Goal: Transaction & Acquisition: Subscribe to service/newsletter

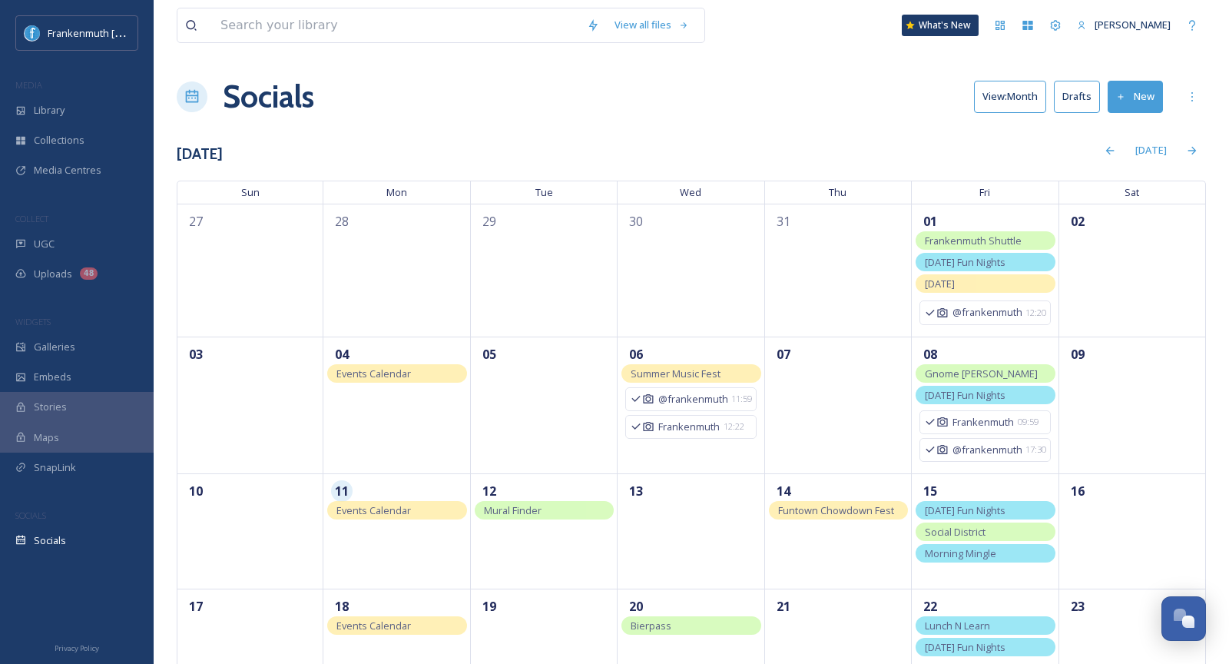
scroll to position [281, 0]
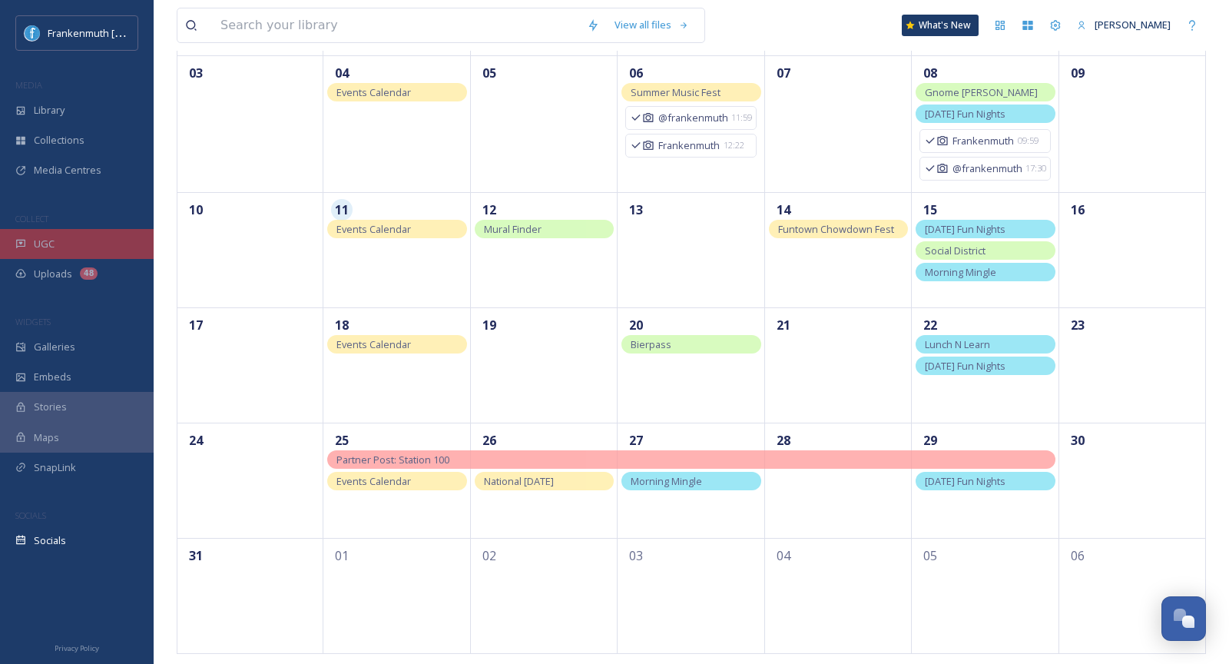
click at [17, 254] on div "UGC" at bounding box center [77, 244] width 154 height 30
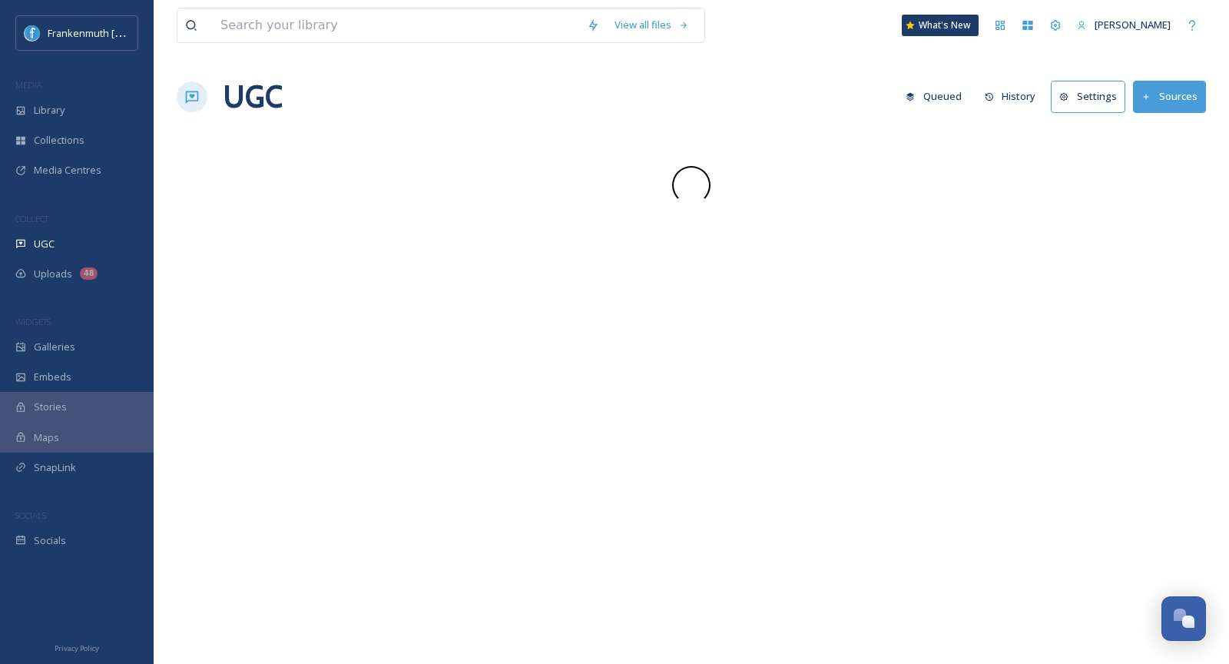
click at [17, 254] on div "UGC" at bounding box center [77, 244] width 154 height 30
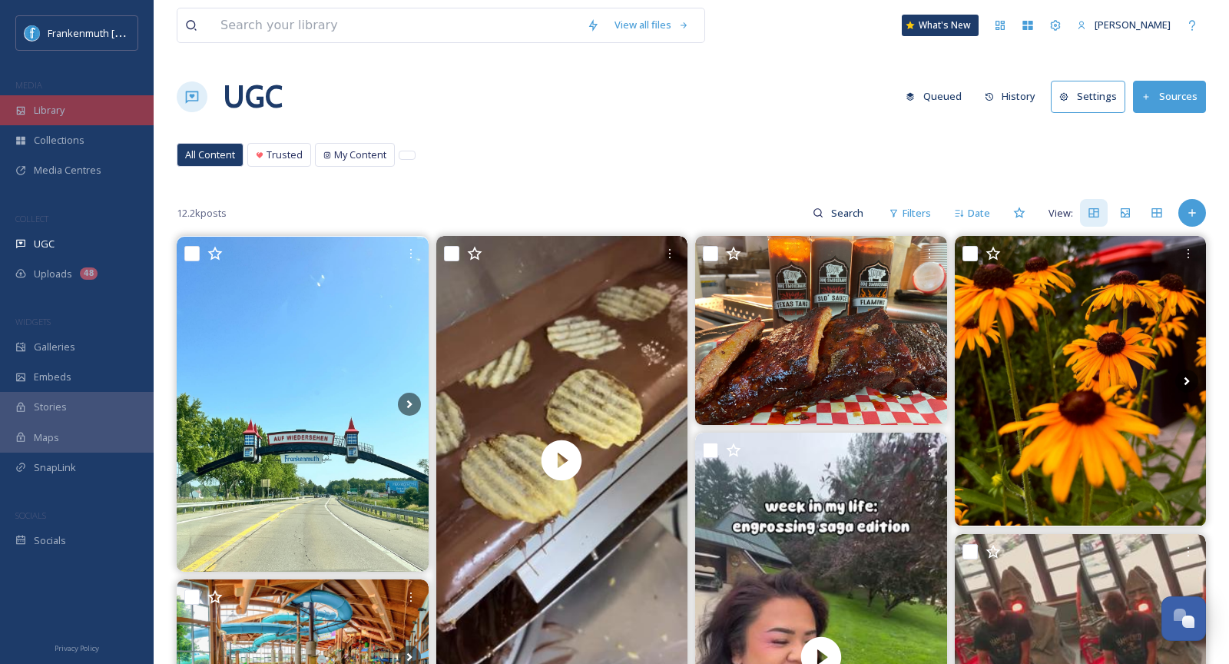
click at [41, 111] on span "Library" at bounding box center [49, 110] width 31 height 15
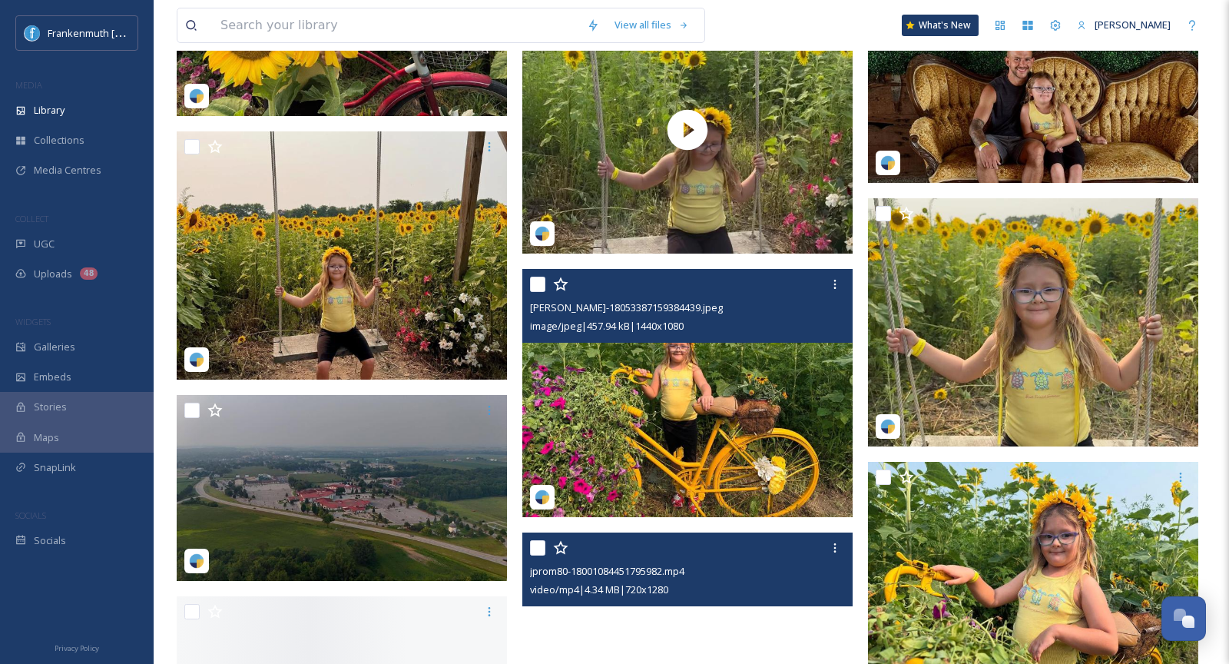
scroll to position [6648, 0]
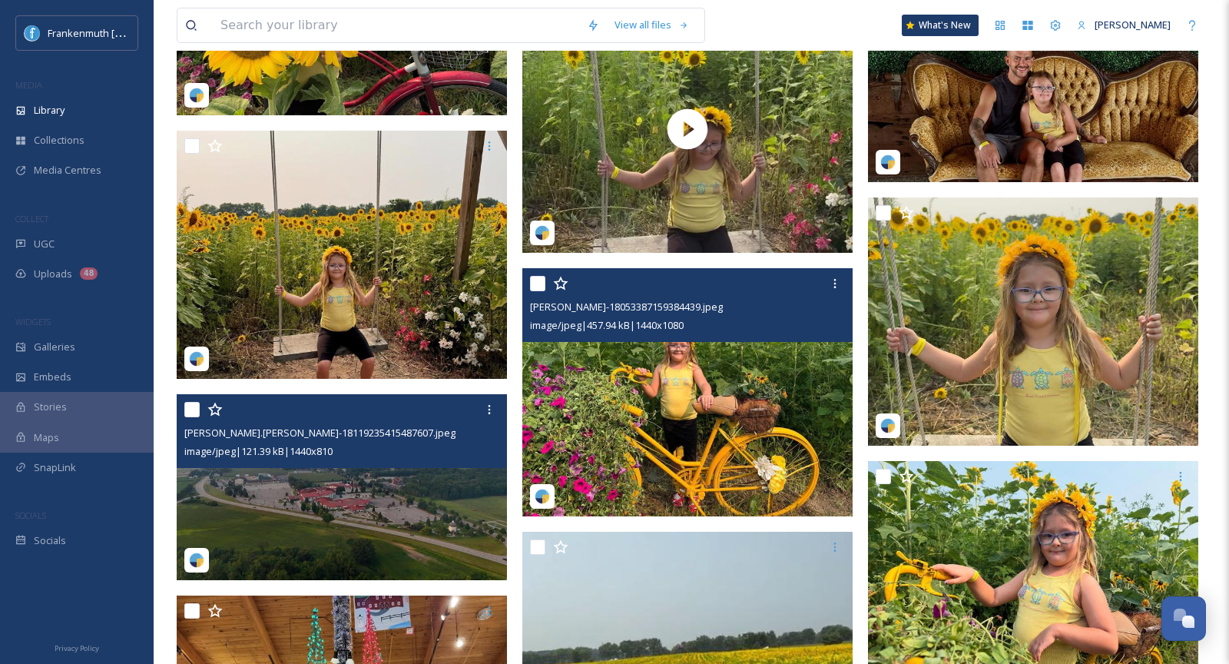
click at [288, 525] on img at bounding box center [342, 487] width 330 height 186
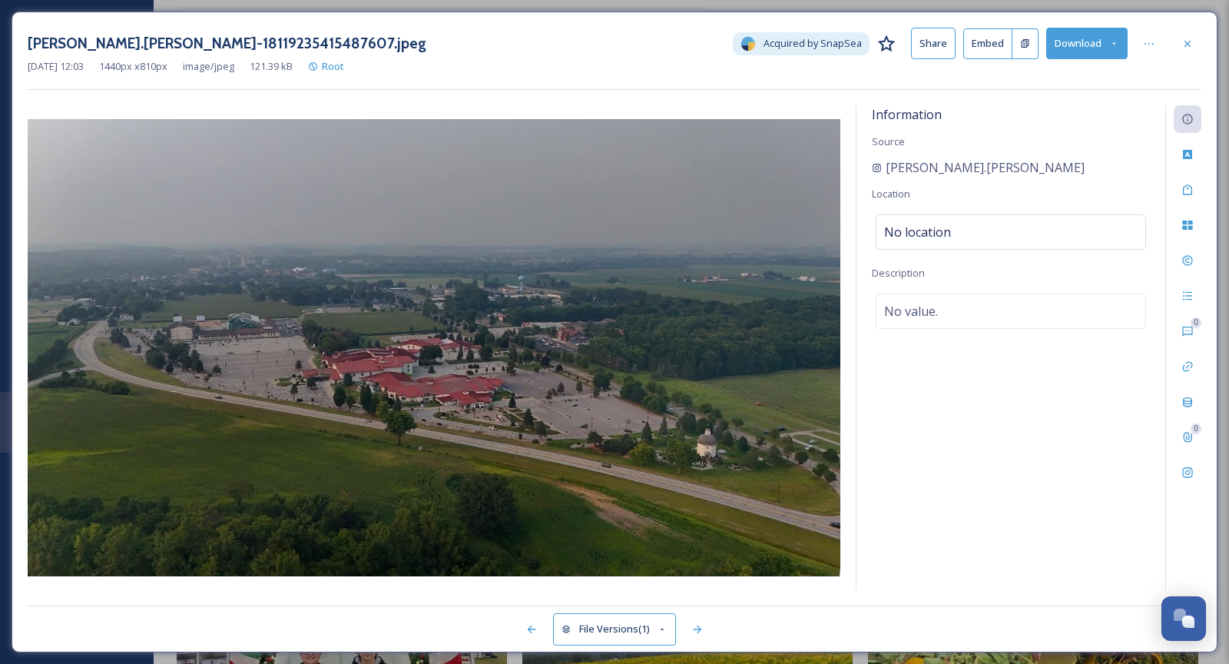
click at [1073, 48] on button "Download" at bounding box center [1086, 43] width 81 height 31
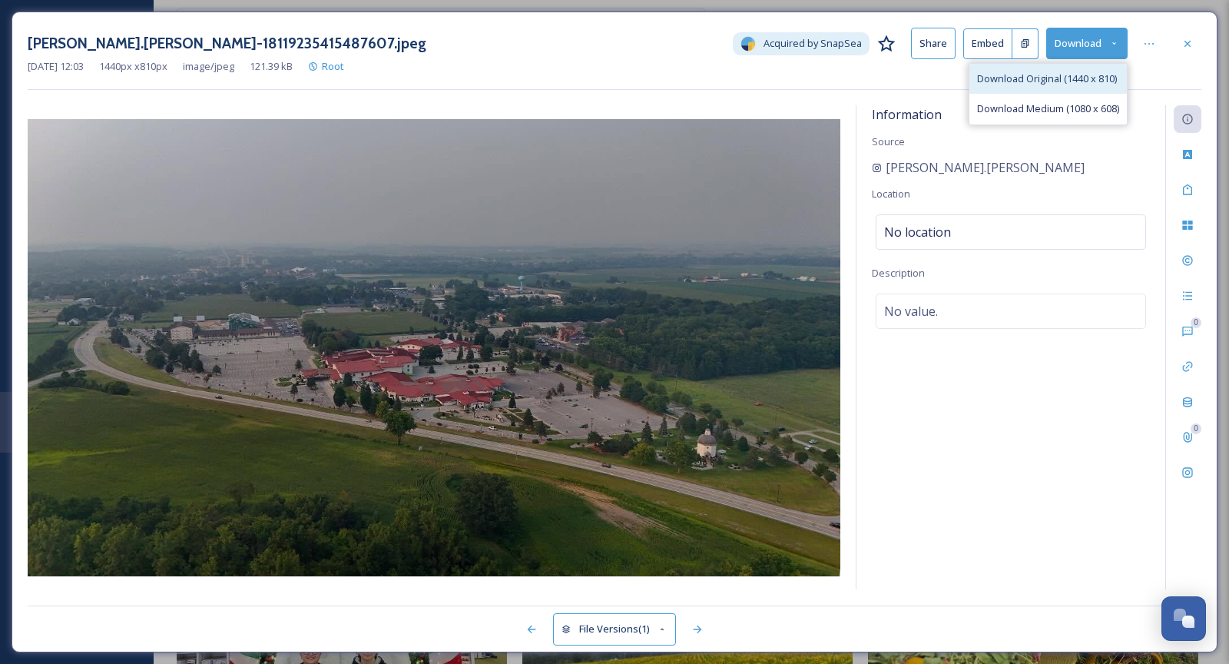
click at [1076, 79] on span "Download Original (1440 x 810)" at bounding box center [1047, 78] width 140 height 15
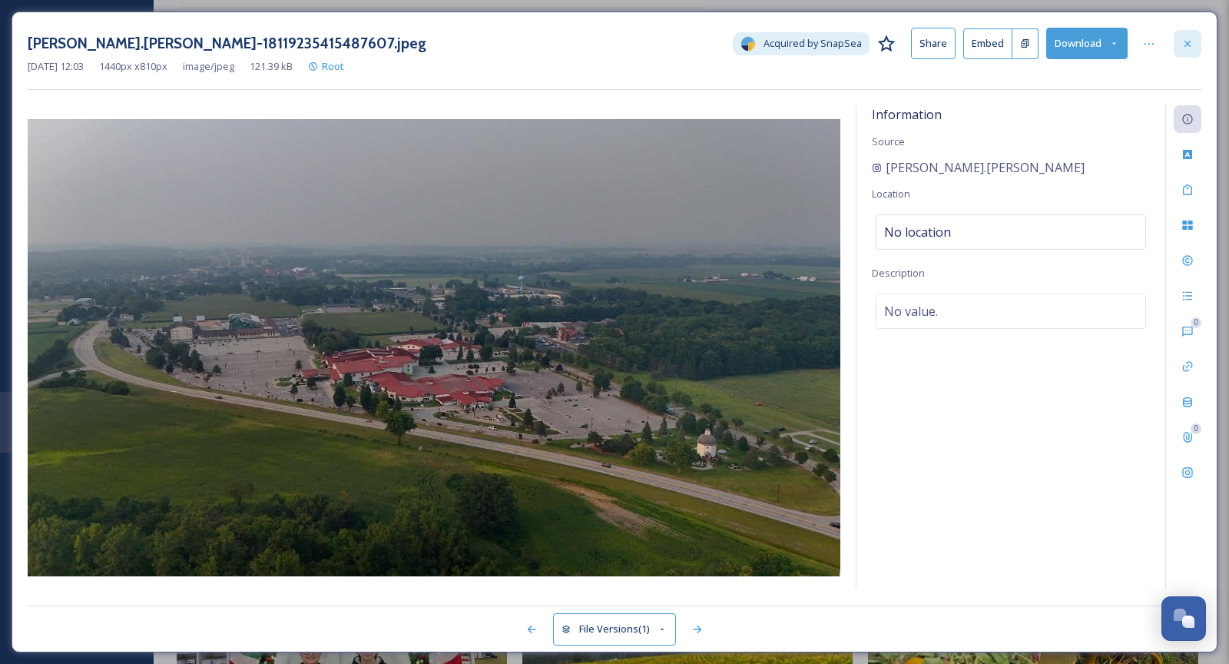
click at [1193, 42] on icon at bounding box center [1188, 44] width 12 height 12
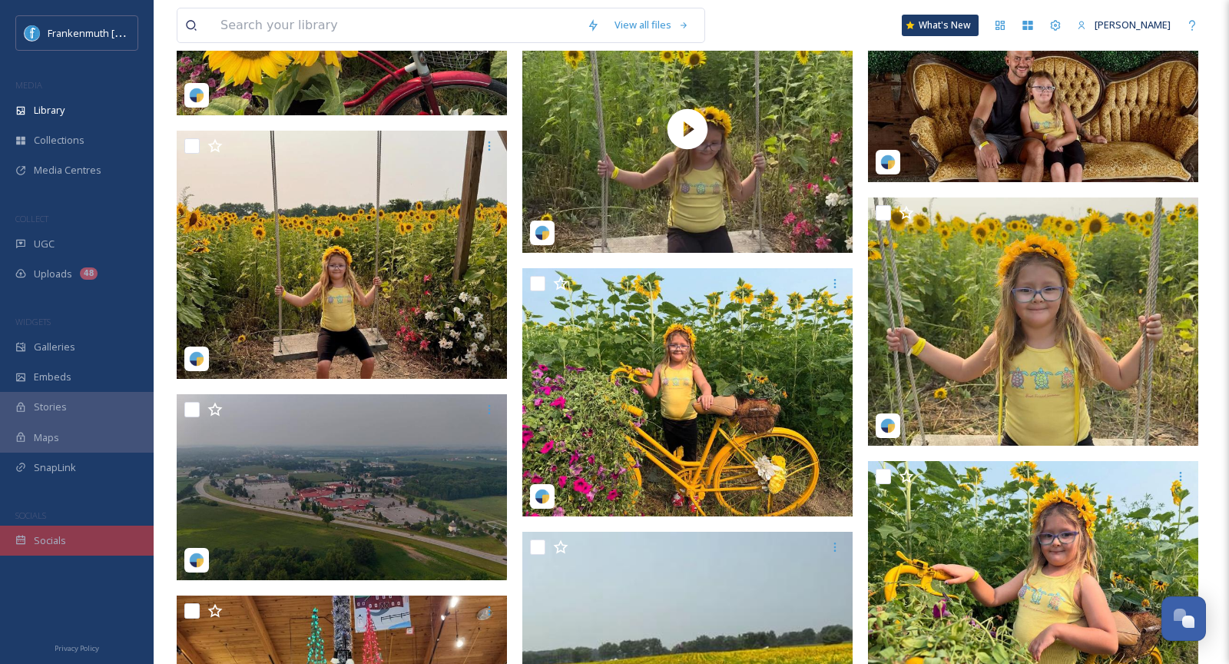
click at [61, 545] on span "Socials" at bounding box center [50, 540] width 32 height 15
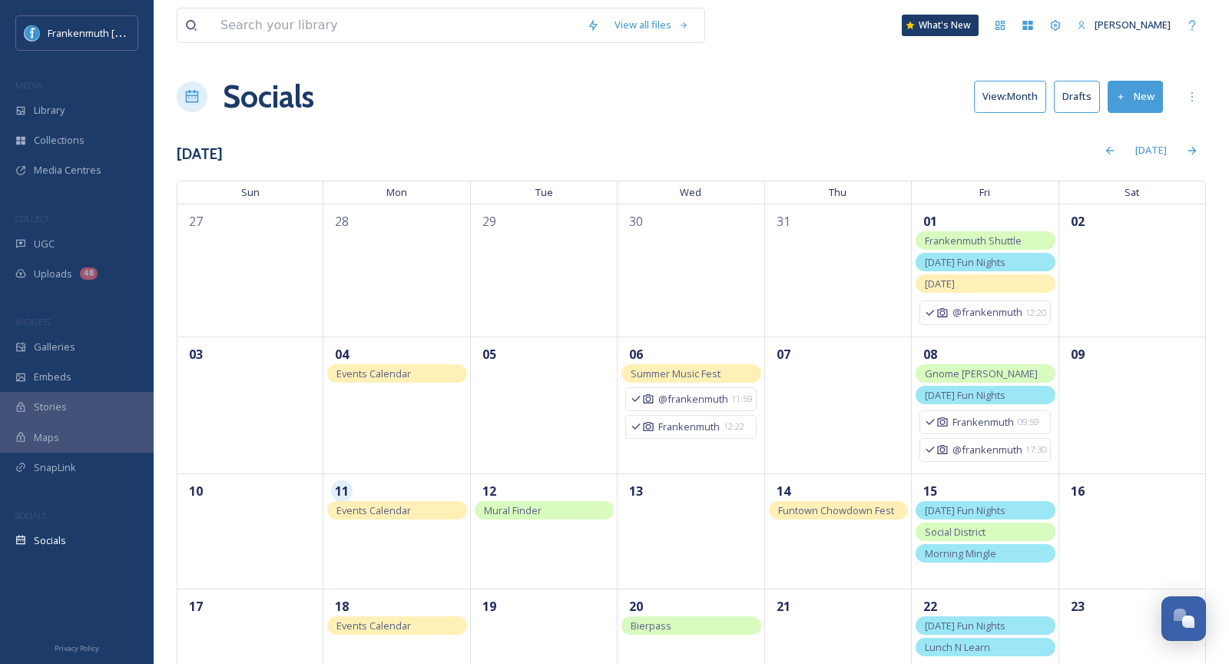
click at [1131, 113] on div "Socials View: Month Drafts New" at bounding box center [691, 97] width 1029 height 46
click at [1131, 106] on button "New" at bounding box center [1135, 96] width 55 height 31
click at [1129, 130] on div "Post" at bounding box center [1132, 133] width 59 height 30
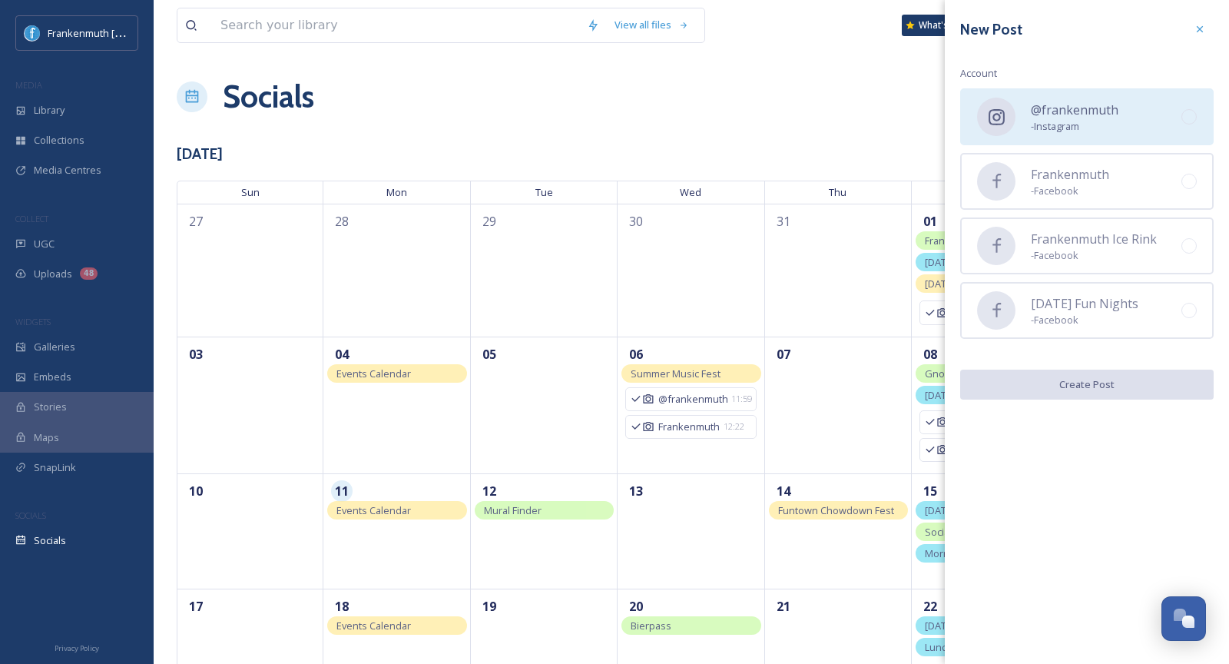
click at [1105, 94] on div "@frankenmuth - Instagram" at bounding box center [1087, 116] width 254 height 57
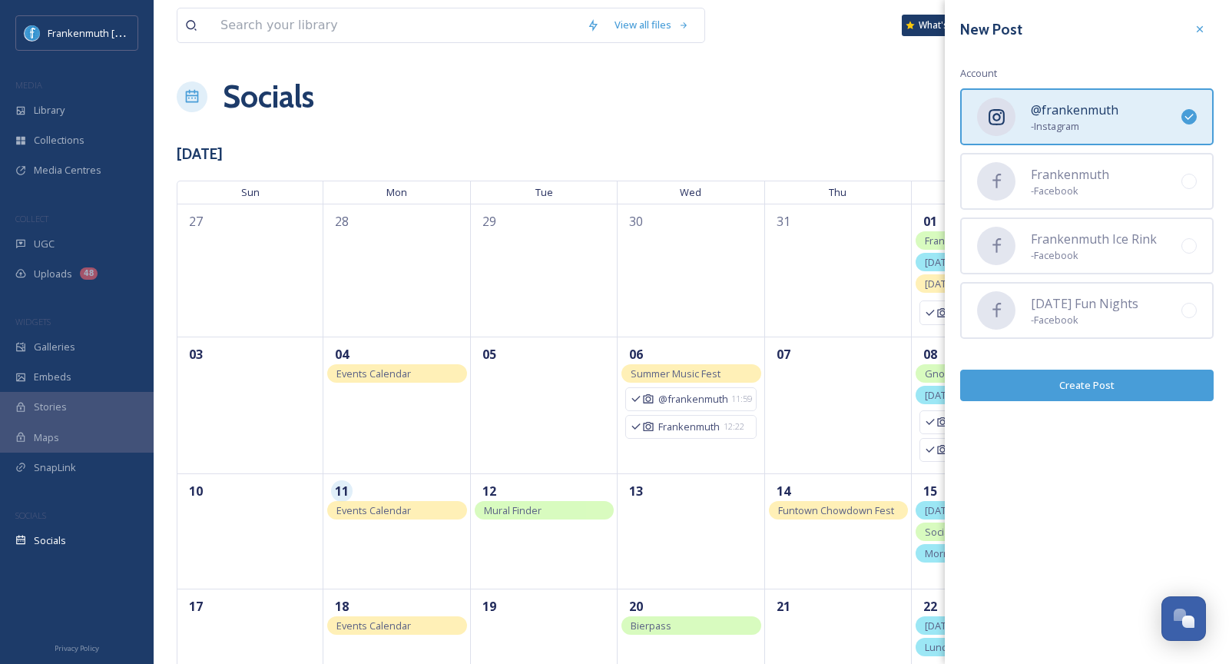
click at [1105, 378] on button "Create Post" at bounding box center [1087, 385] width 254 height 31
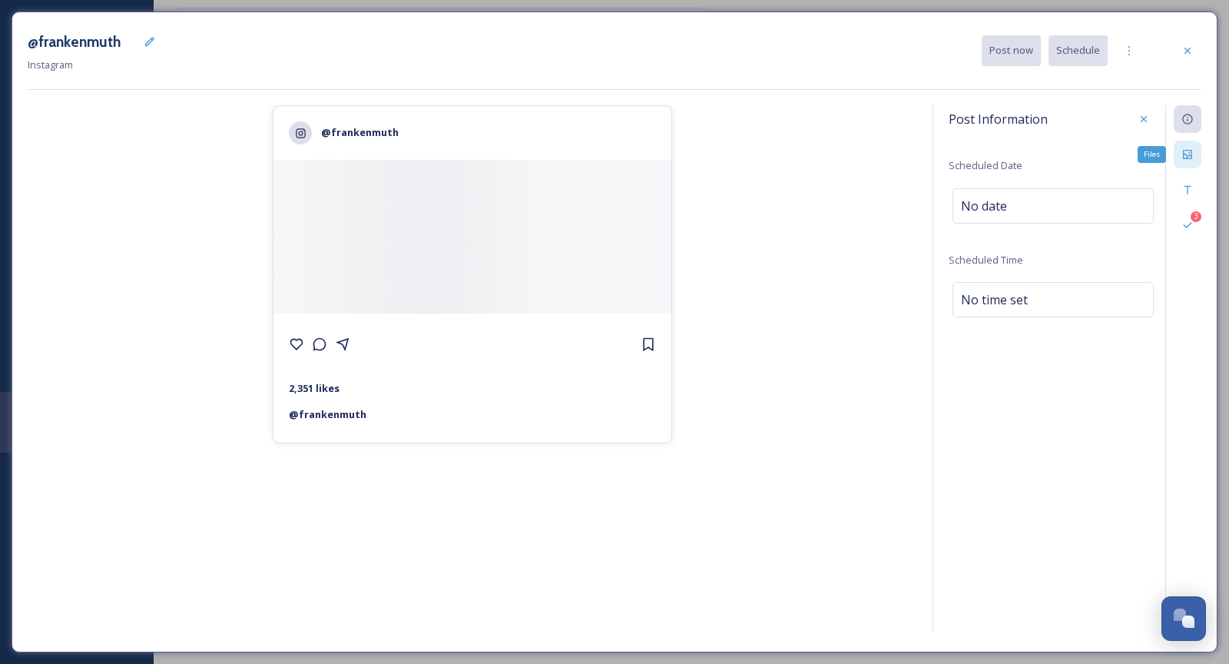
click at [1182, 156] on icon at bounding box center [1188, 154] width 12 height 12
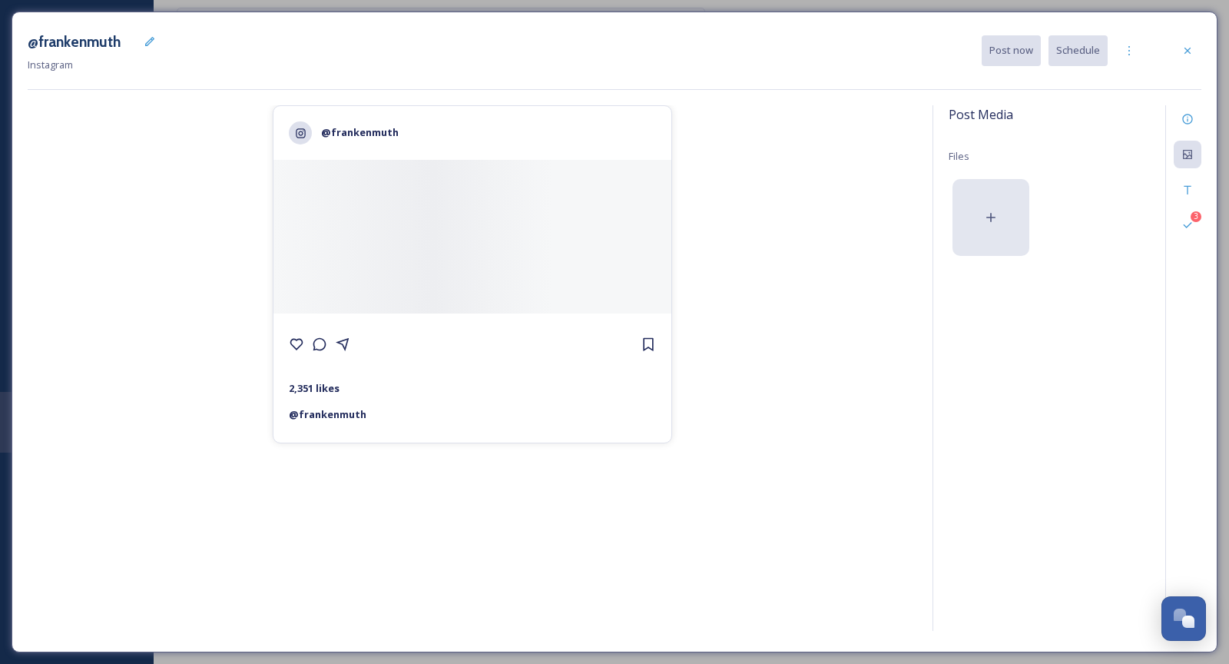
click at [996, 196] on div at bounding box center [991, 217] width 77 height 77
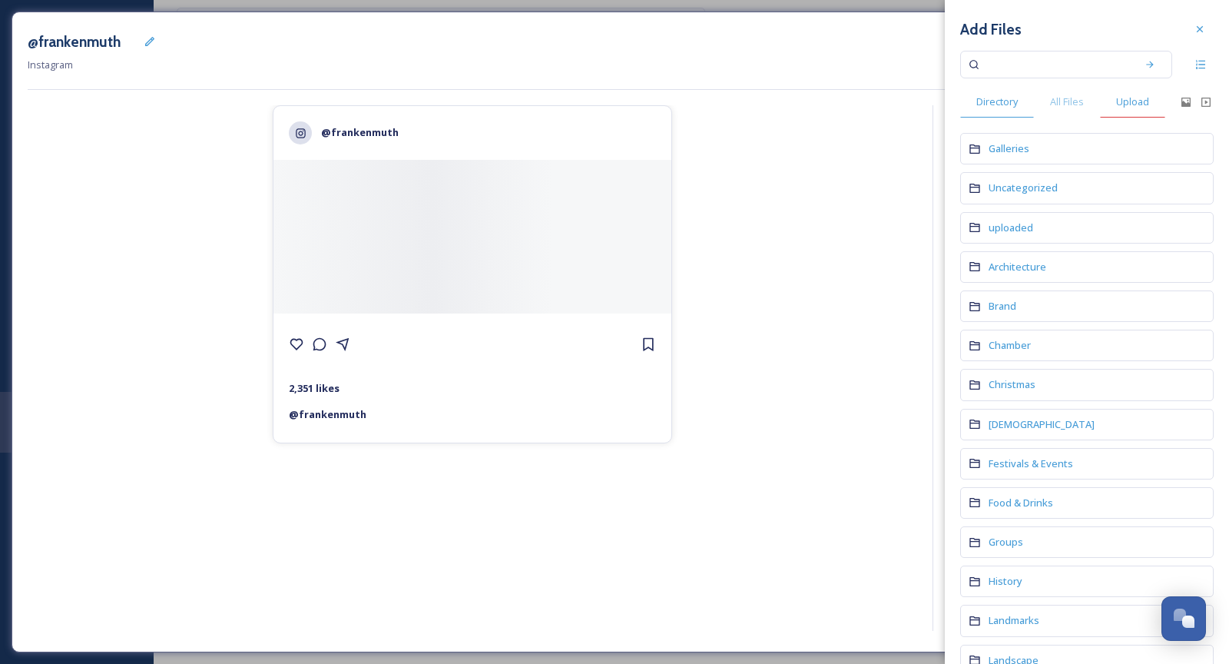
click at [1136, 108] on span "Upload" at bounding box center [1132, 101] width 33 height 15
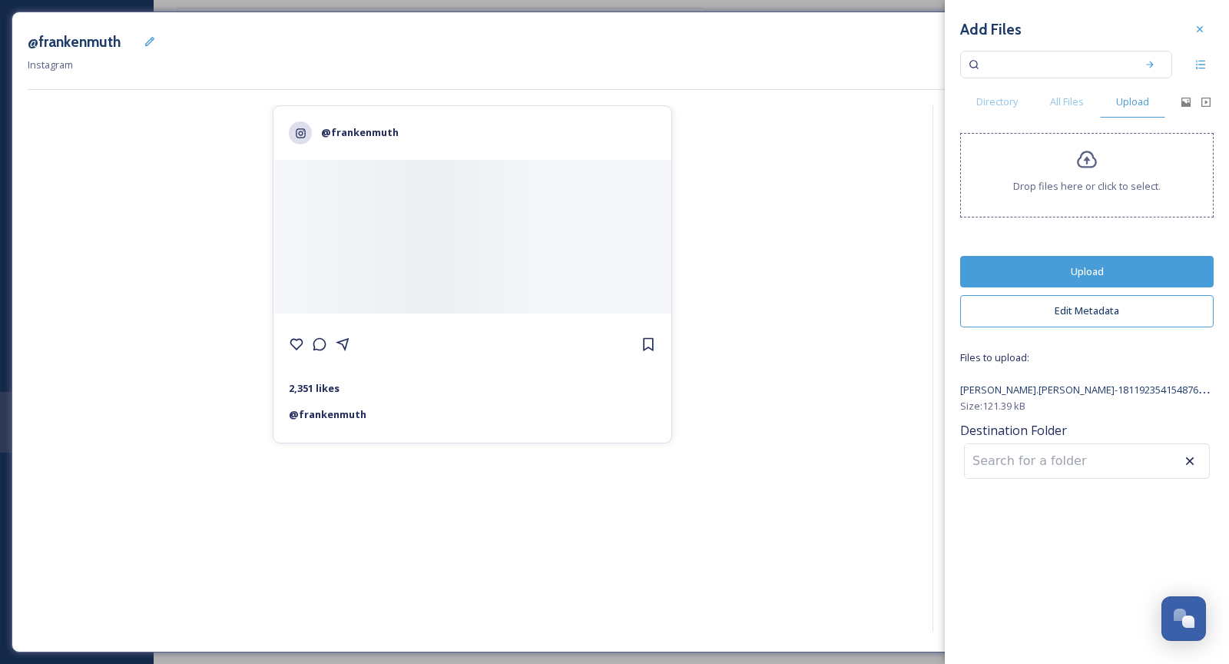
click at [1139, 267] on button "Upload" at bounding box center [1087, 271] width 254 height 31
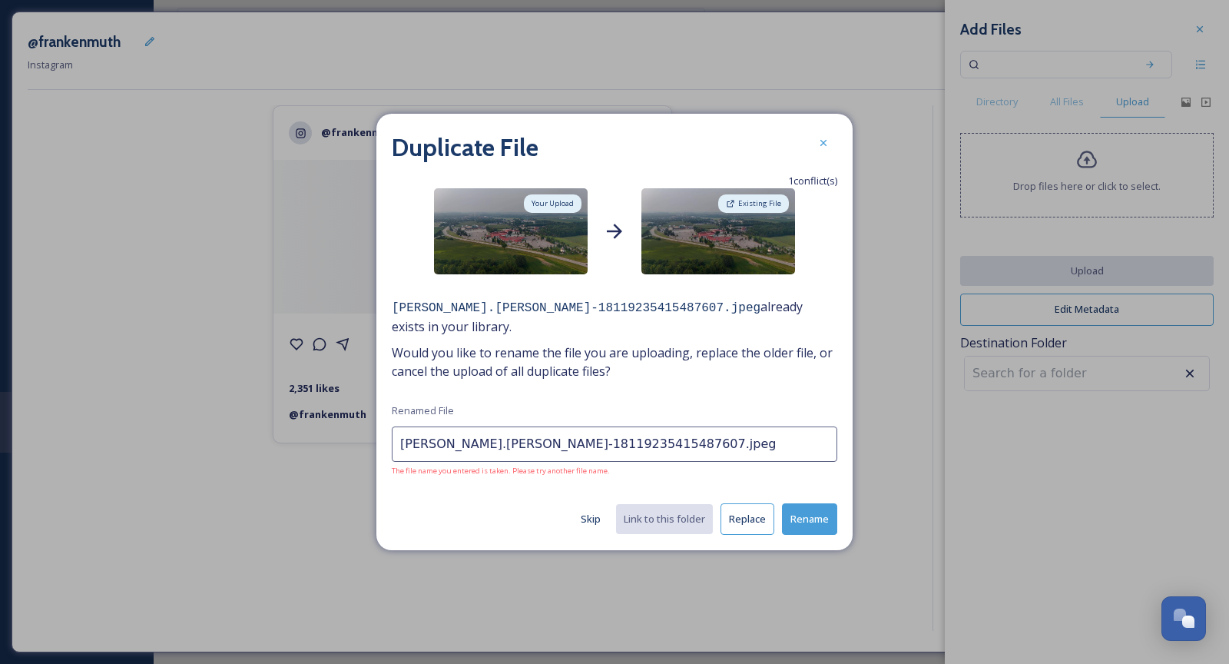
click at [601, 510] on button "Skip" at bounding box center [590, 519] width 35 height 30
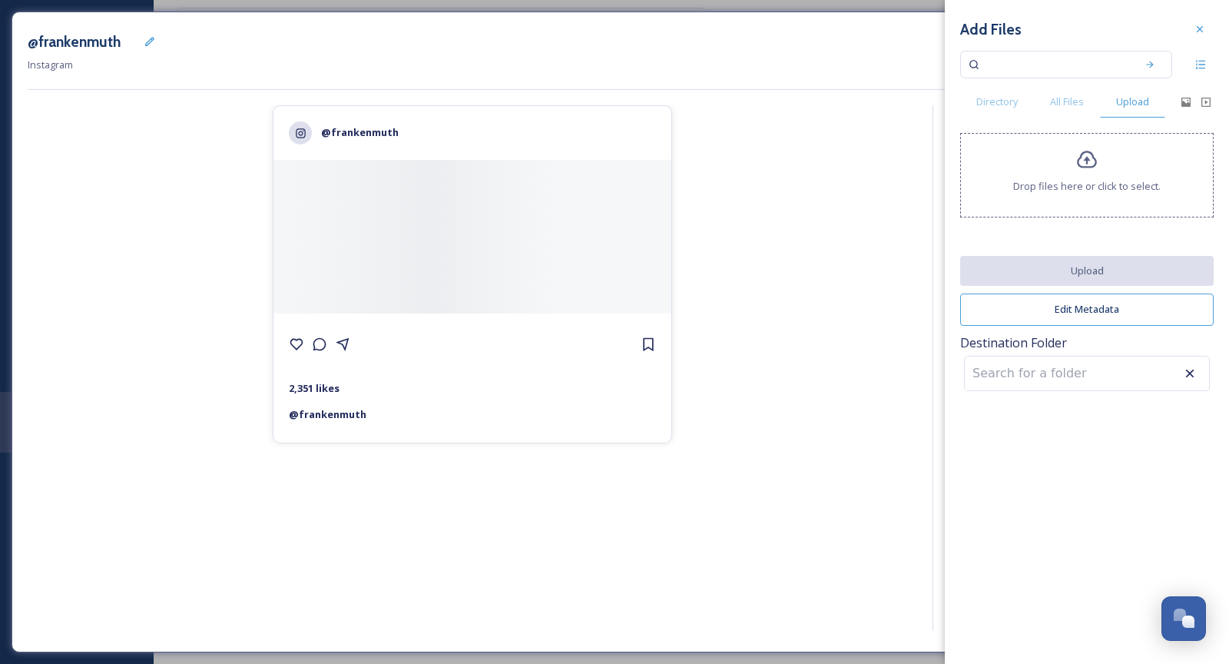
click at [1072, 119] on div "Add Files Directory All Files Upload Drop files here or click to select. Upload…" at bounding box center [1087, 205] width 284 height 410
click at [1062, 88] on div "All Files" at bounding box center [1067, 101] width 66 height 31
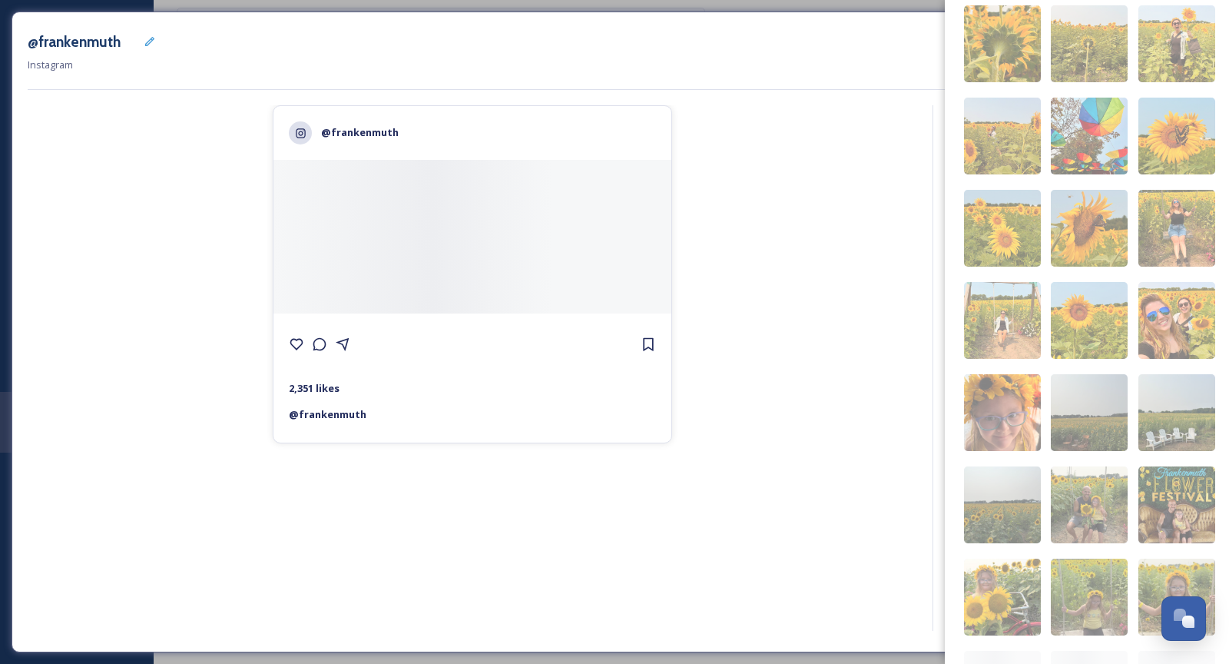
scroll to position [1357, 0]
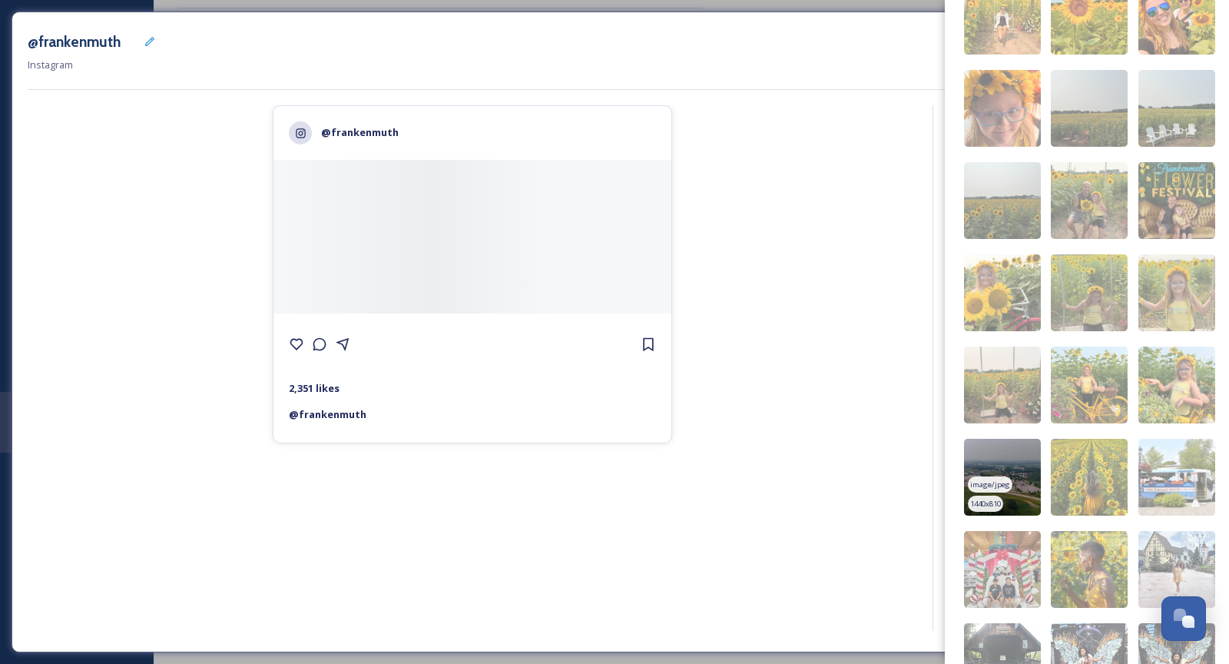
click at [1003, 487] on span "image/jpeg" at bounding box center [990, 484] width 40 height 11
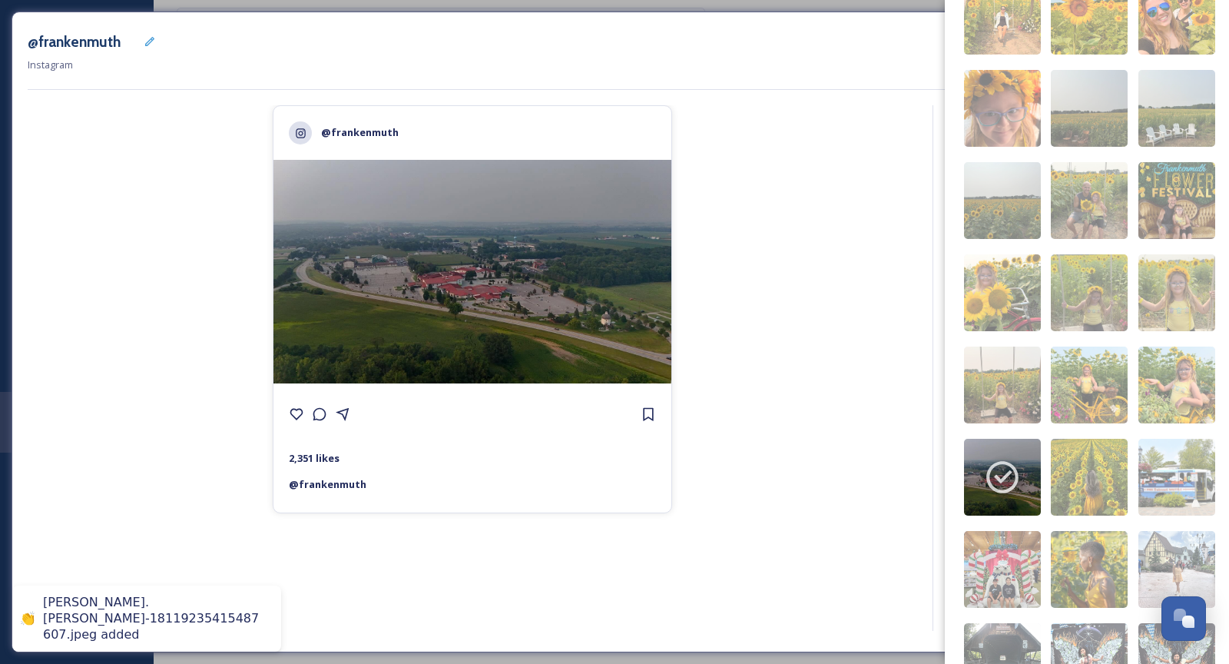
click at [860, 254] on div "@frankenmuth 2,351 likes @ [PERSON_NAME]" at bounding box center [473, 370] width 890 height 531
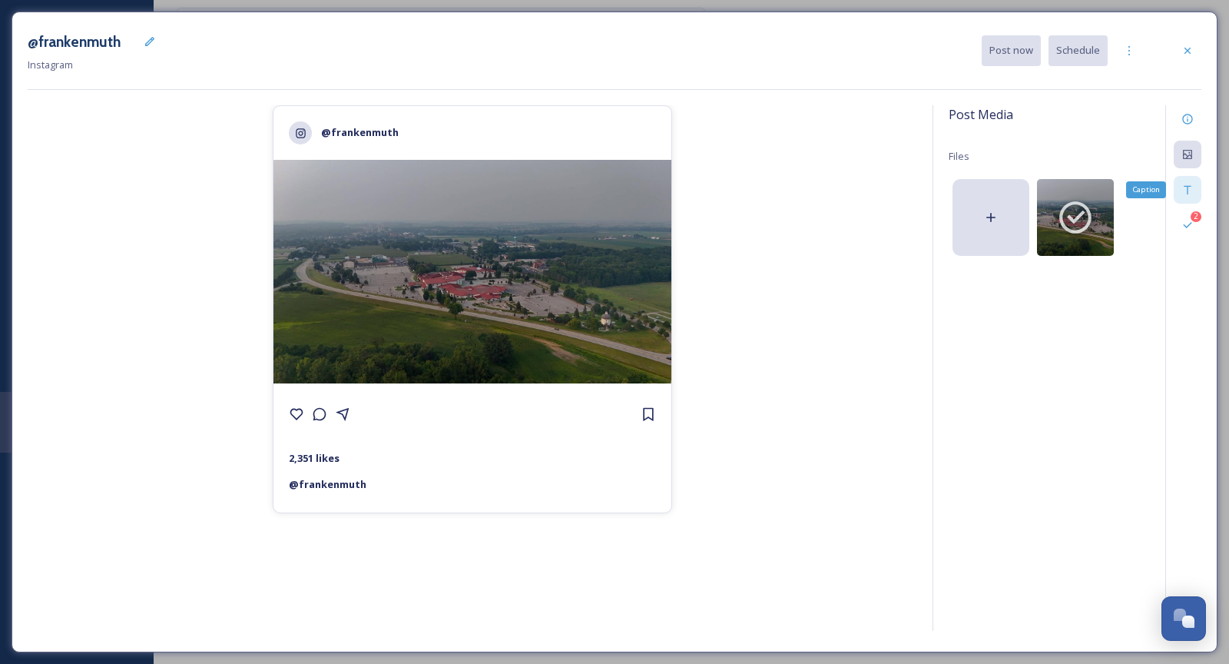
click at [1188, 189] on icon at bounding box center [1187, 190] width 7 height 8
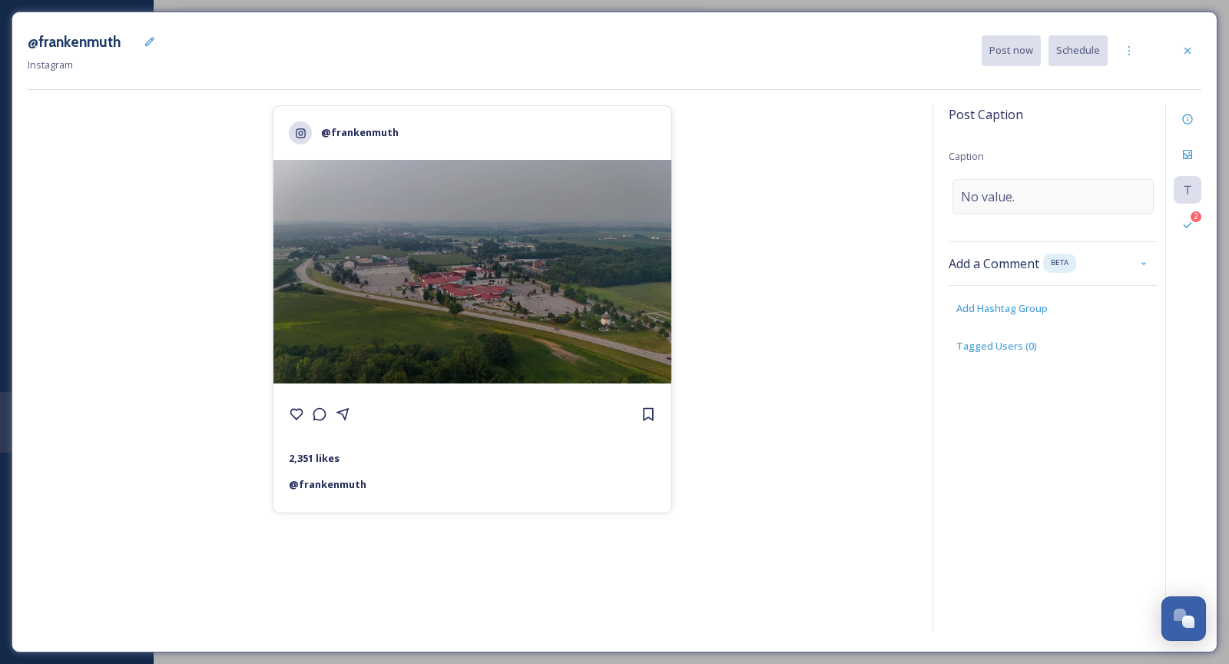
click at [1008, 192] on span "No value." at bounding box center [988, 196] width 54 height 18
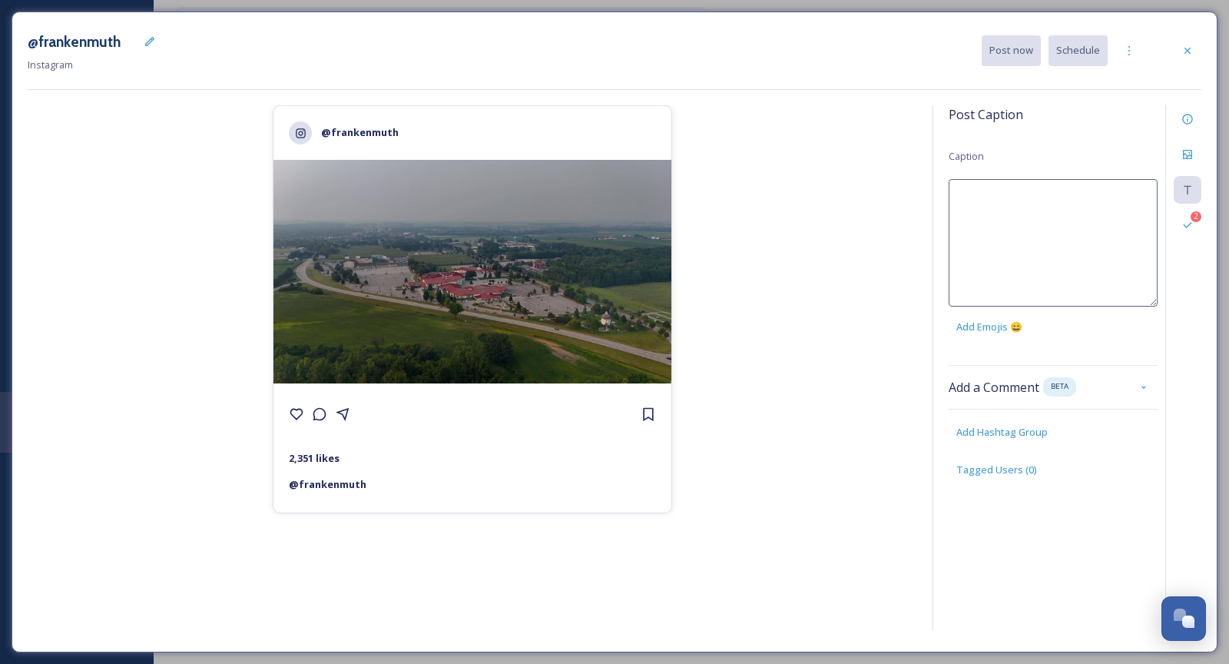
click at [1008, 192] on textarea at bounding box center [1053, 243] width 209 height 128
click at [1097, 220] on textarea "Frankenmuth views from above...☁️ Can you name the builidng with the red roof?" at bounding box center [1053, 243] width 209 height 128
click at [1096, 214] on textarea "Frankenmuth views from above...☁️ Can you name the builidng with the red roof?" at bounding box center [1053, 243] width 209 height 128
click at [1062, 231] on textarea "Frankenmuth views from above...☁️ Can you name the buildng with the red roof?" at bounding box center [1053, 243] width 209 height 128
paste textarea "[PERSON_NAME].[PERSON_NAME]"
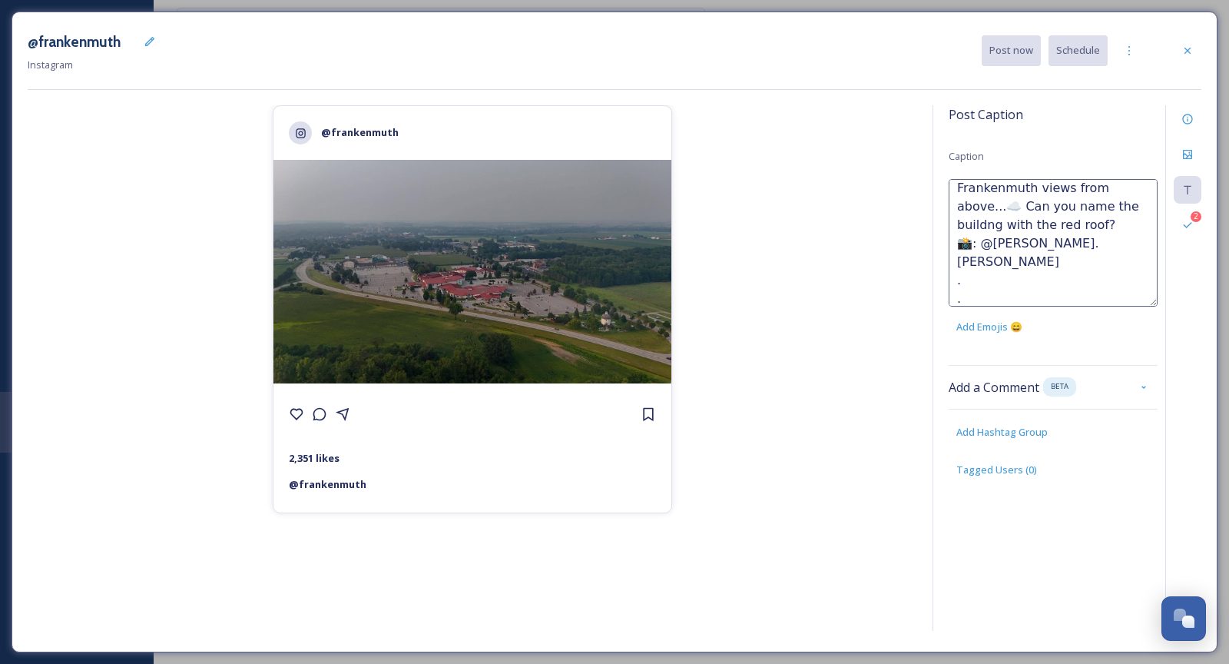
scroll to position [27, 0]
type textarea "Frankenmuth views from above...☁️ Can you name the buildng with the red roof? 📸…"
click at [820, 224] on div "@frankenmuth 2,351 likes @ [PERSON_NAME]" at bounding box center [473, 370] width 890 height 531
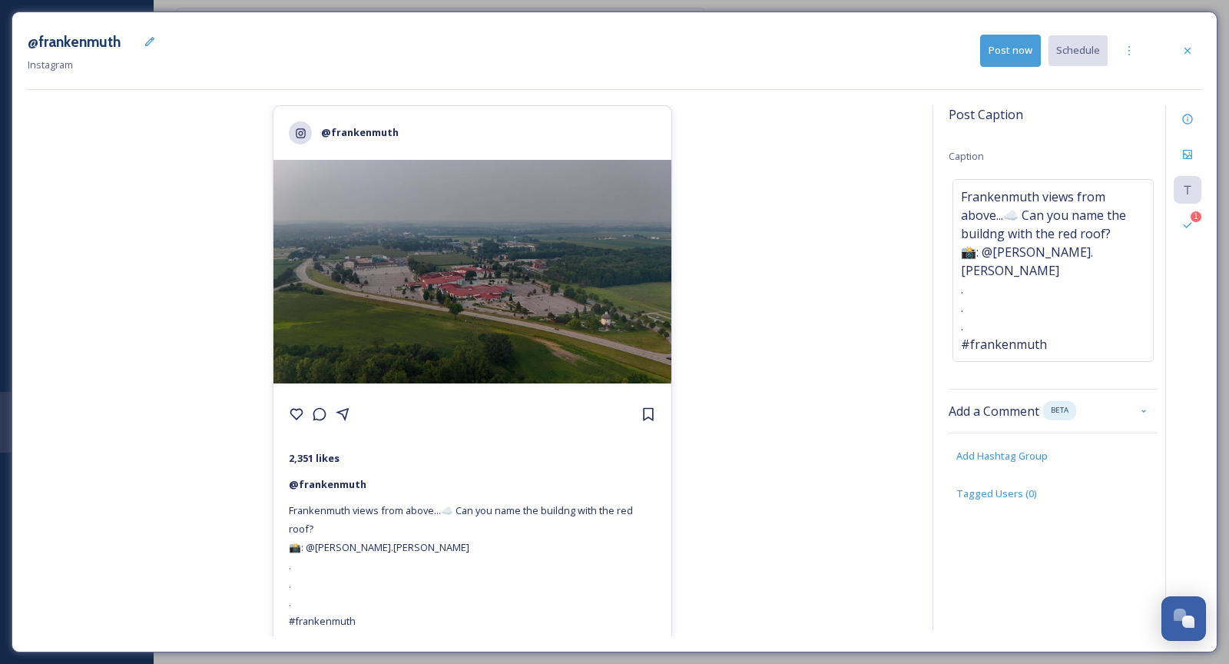
click at [891, 330] on div "@frankenmuth 2,351 likes @ [PERSON_NAME] views from above...☁️ Can you name the…" at bounding box center [473, 370] width 890 height 531
click at [1026, 48] on button "Post now" at bounding box center [1010, 50] width 61 height 31
click at [1182, 51] on icon at bounding box center [1188, 51] width 12 height 12
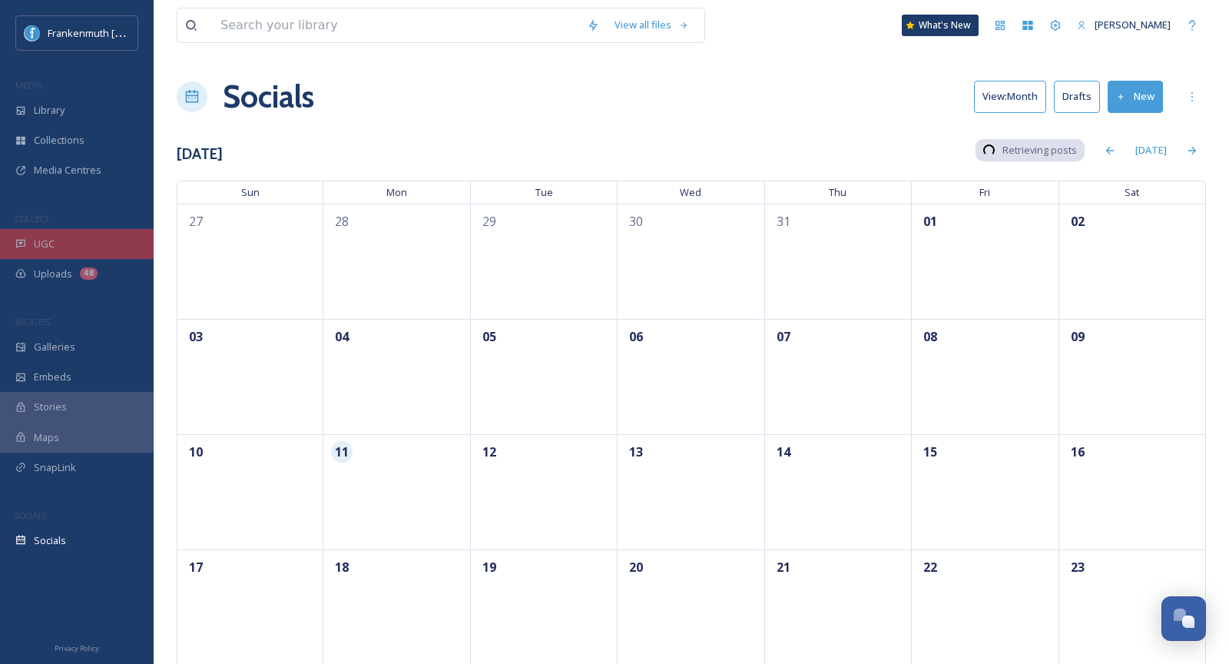
click at [97, 233] on div "UGC" at bounding box center [77, 244] width 154 height 30
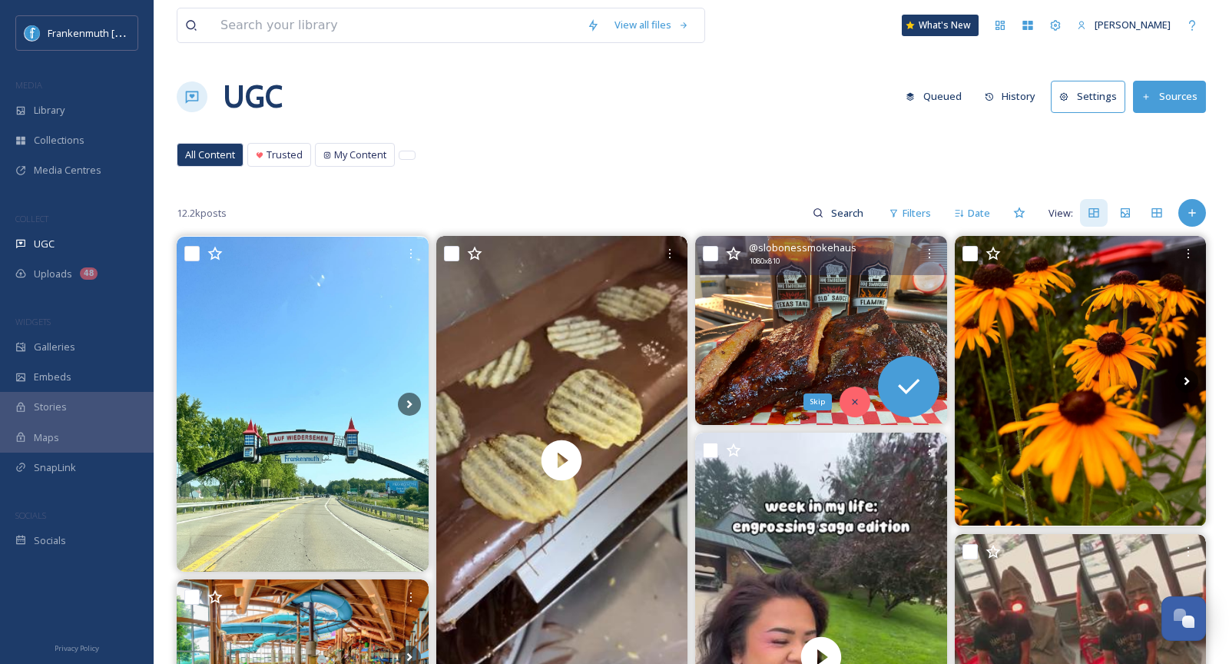
click at [859, 401] on icon at bounding box center [855, 401] width 11 height 11
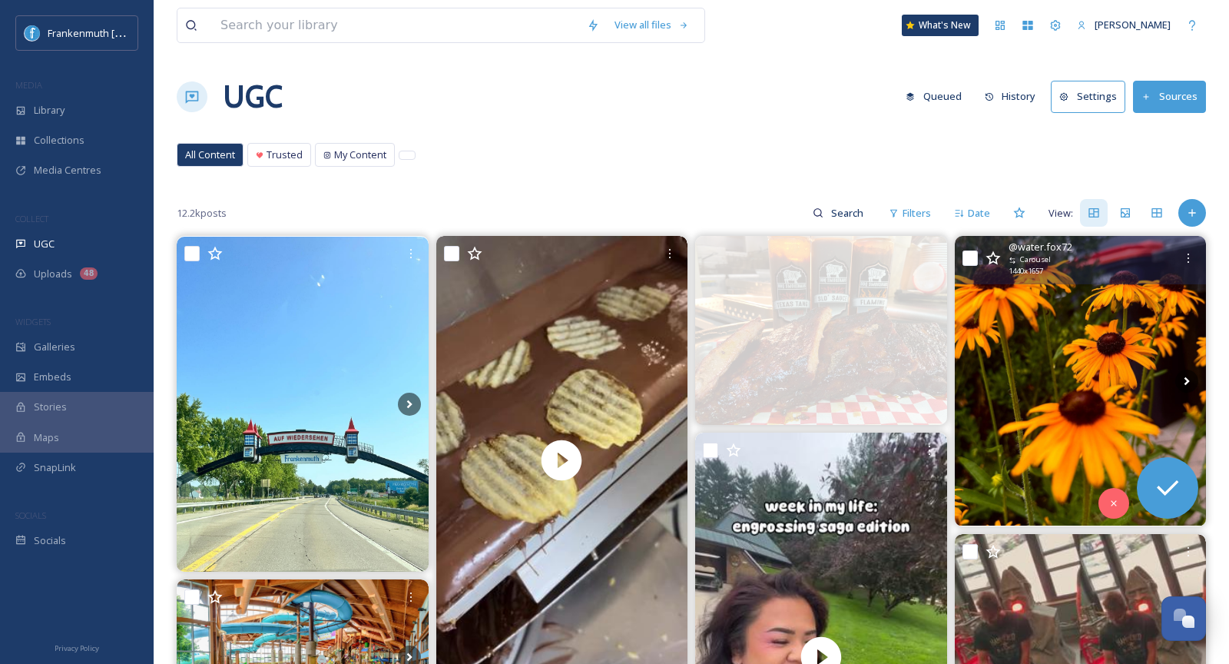
click at [1136, 403] on img at bounding box center [1081, 381] width 252 height 290
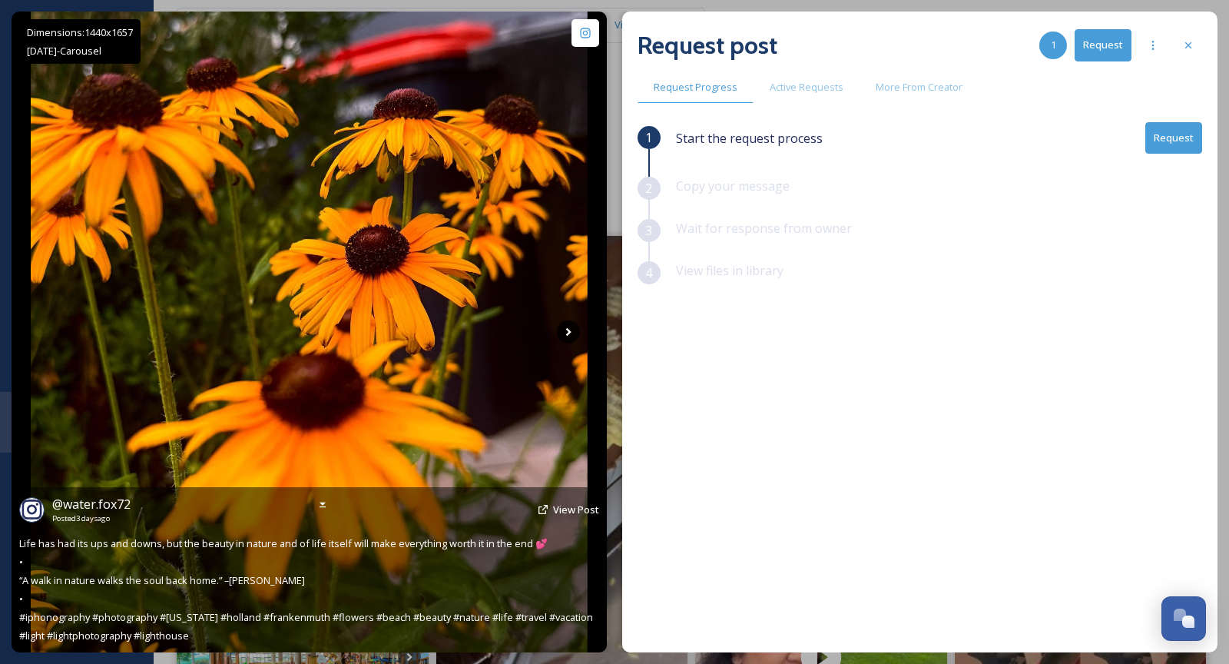
click at [565, 329] on icon at bounding box center [568, 331] width 23 height 23
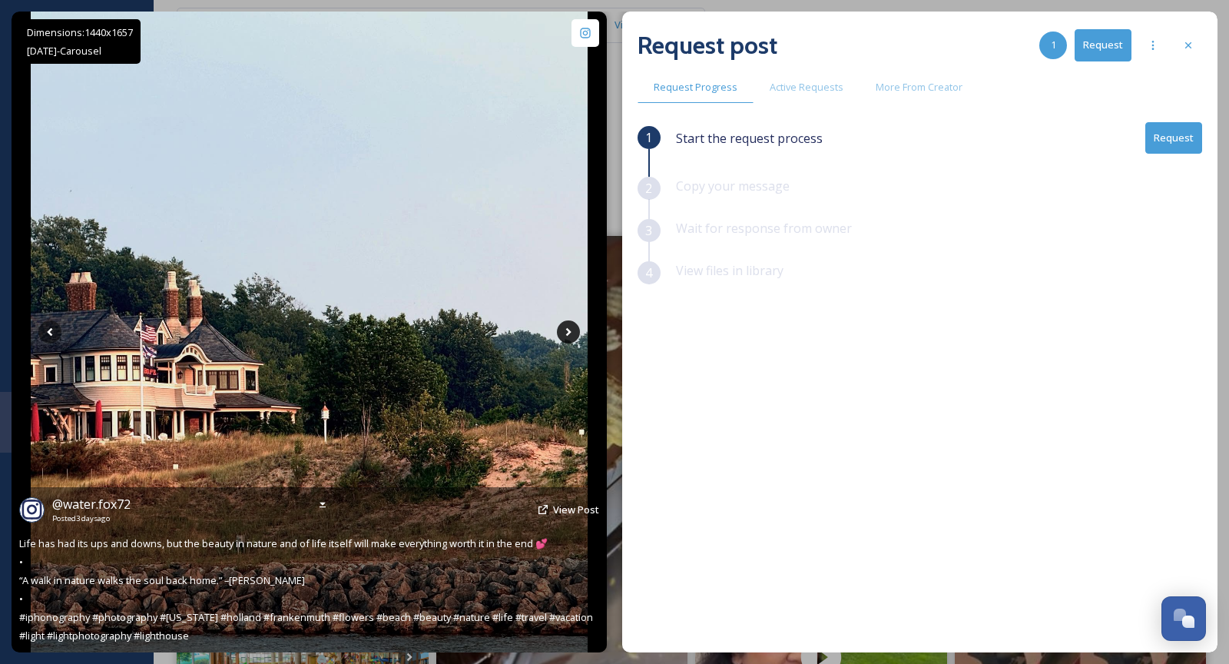
click at [565, 329] on icon at bounding box center [568, 331] width 23 height 23
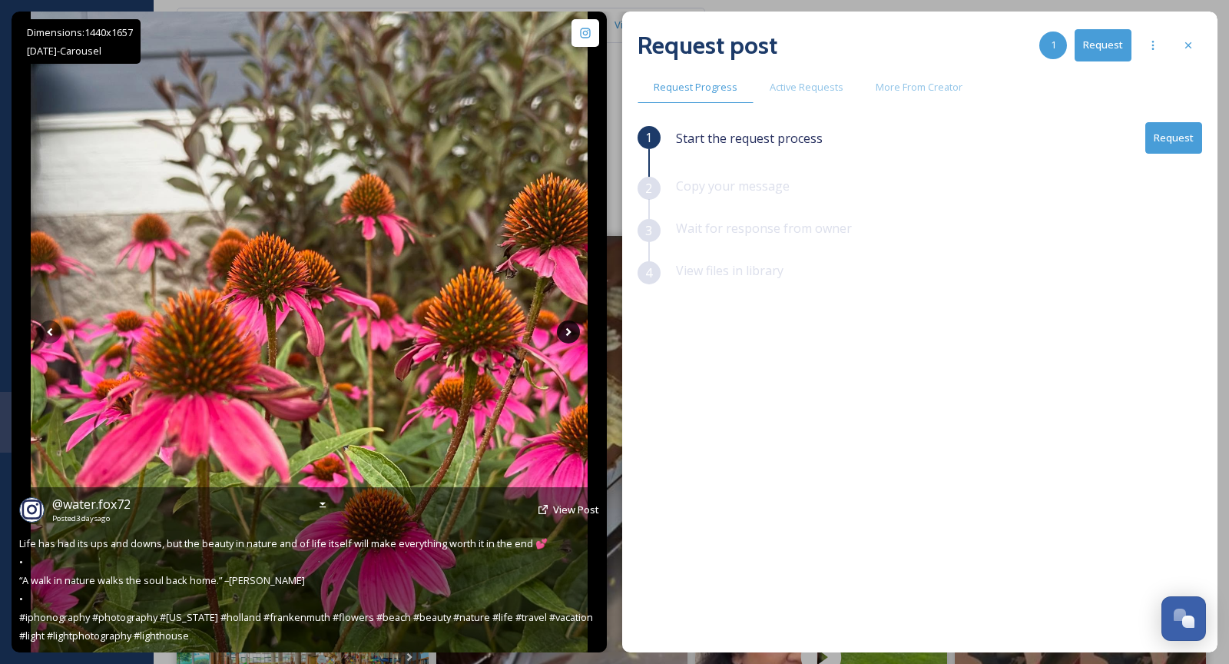
click at [565, 330] on icon at bounding box center [568, 331] width 23 height 23
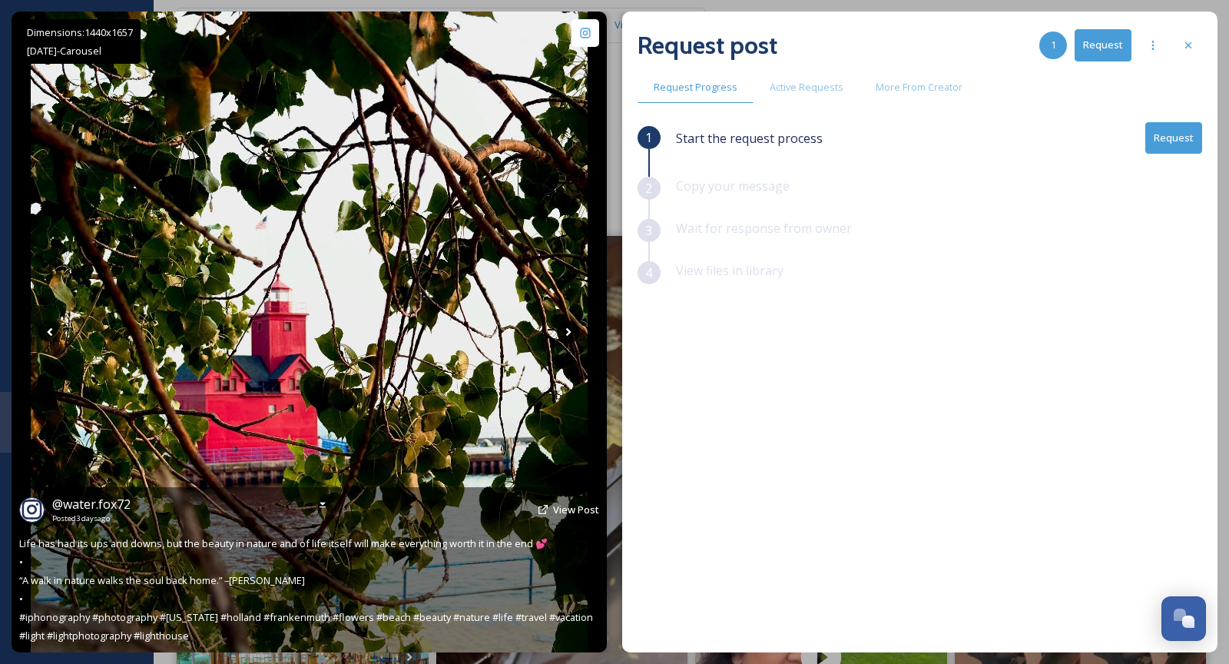
click at [565, 330] on icon at bounding box center [568, 331] width 23 height 23
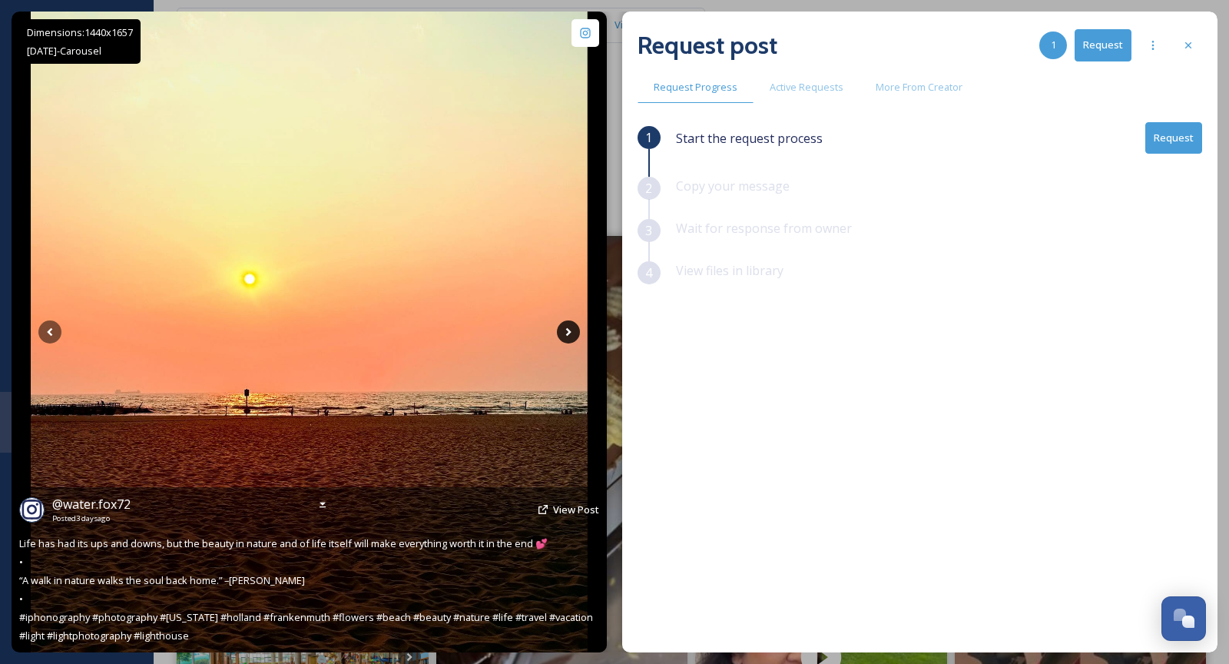
click at [565, 330] on icon at bounding box center [568, 331] width 23 height 23
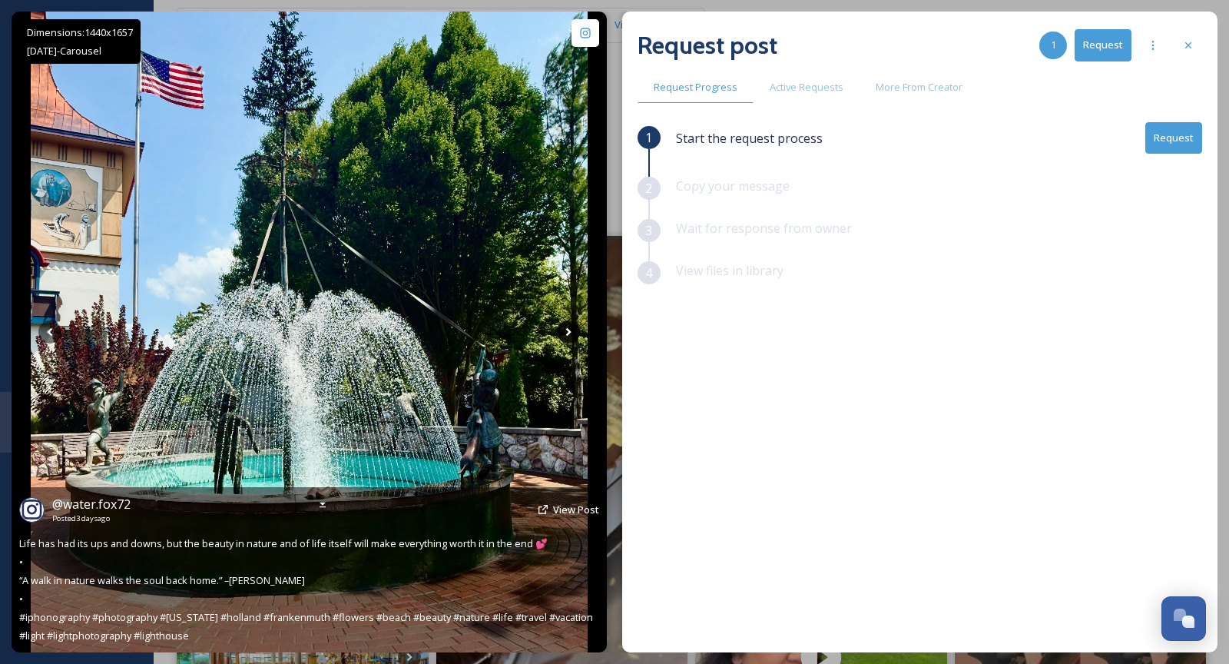
click at [565, 330] on icon at bounding box center [568, 331] width 23 height 23
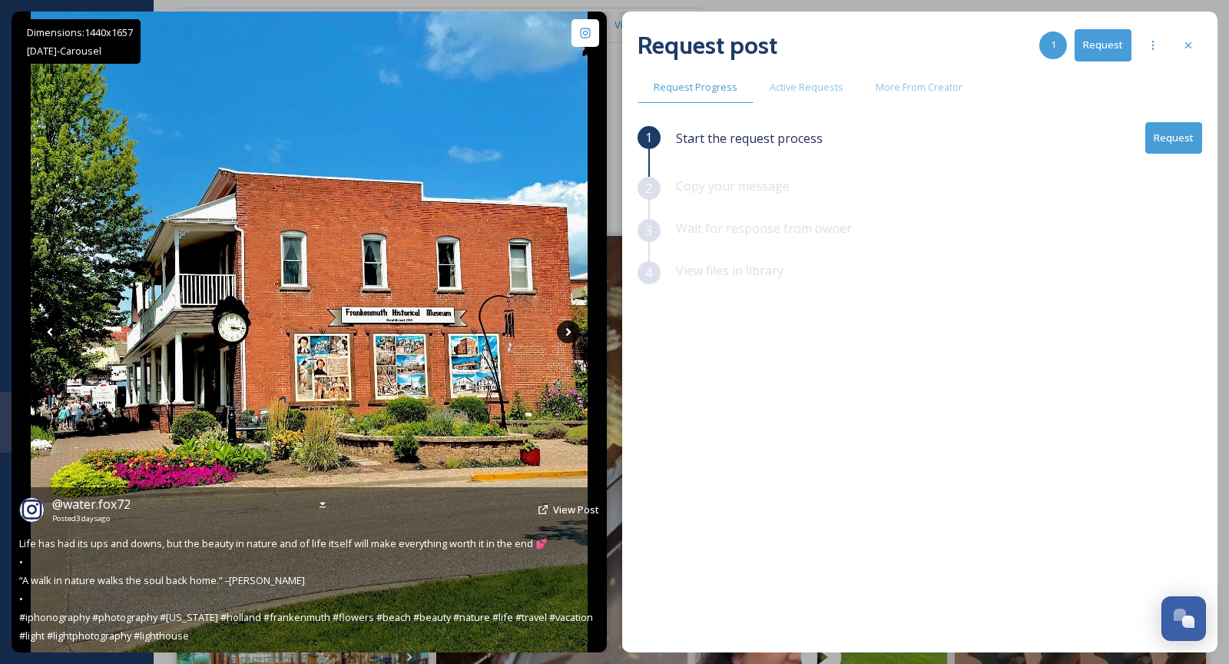
click at [565, 330] on icon at bounding box center [568, 331] width 23 height 23
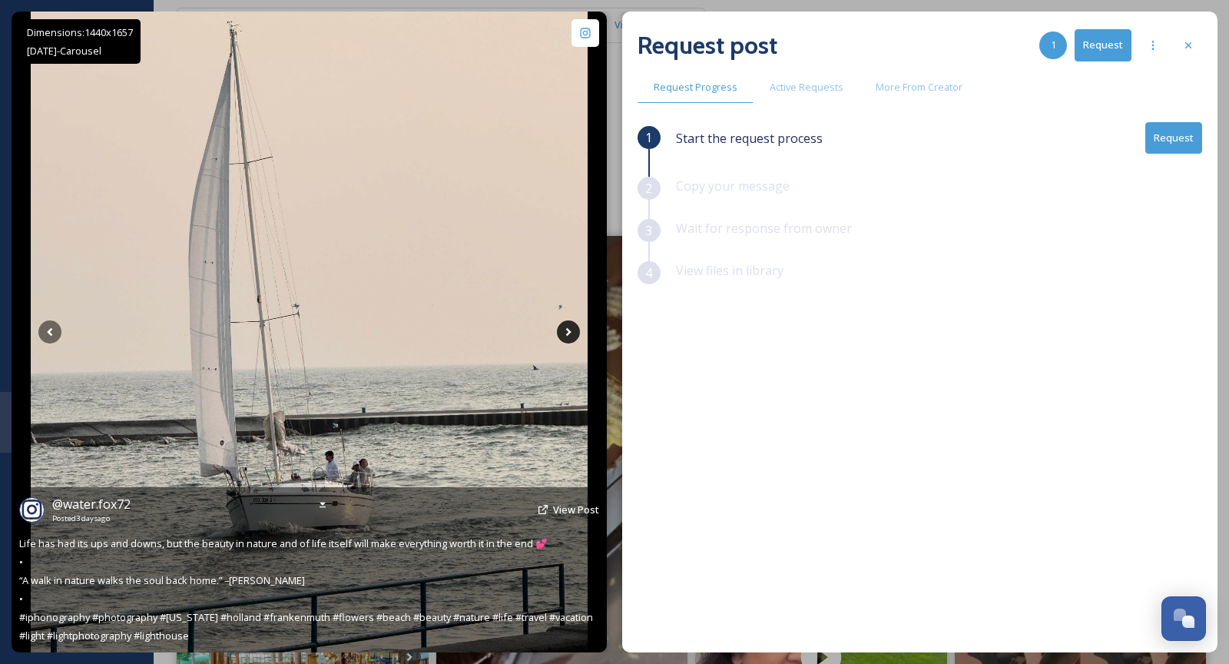
click at [565, 330] on icon at bounding box center [568, 331] width 23 height 23
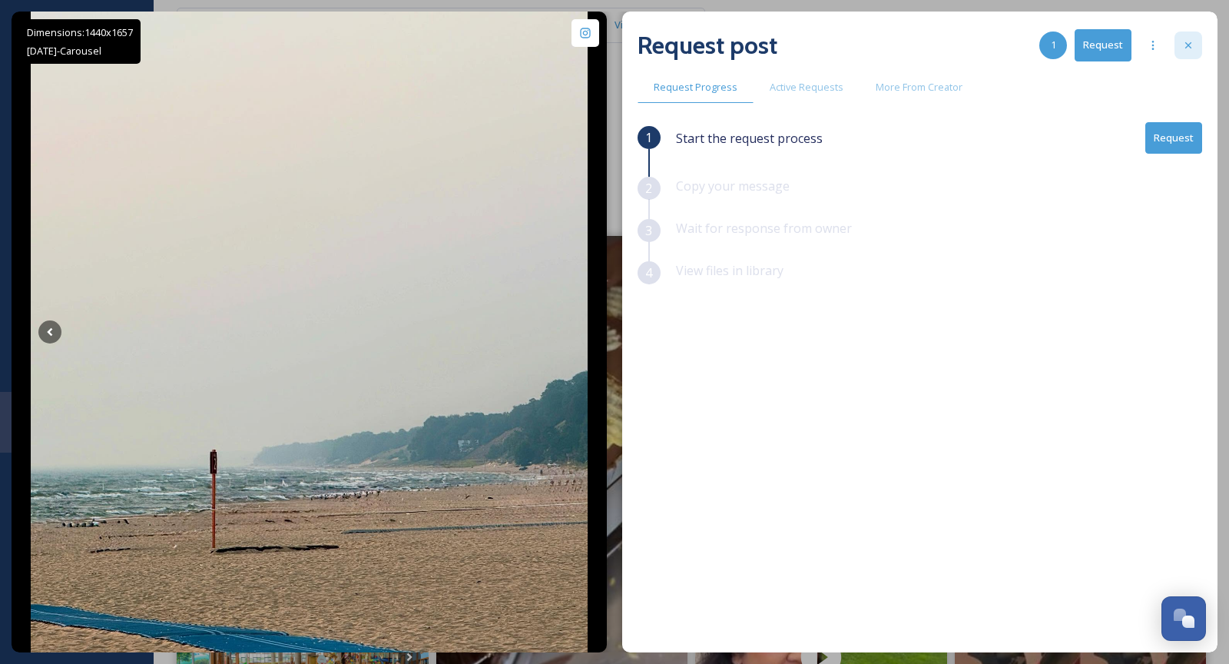
click at [1186, 44] on icon at bounding box center [1188, 45] width 6 height 6
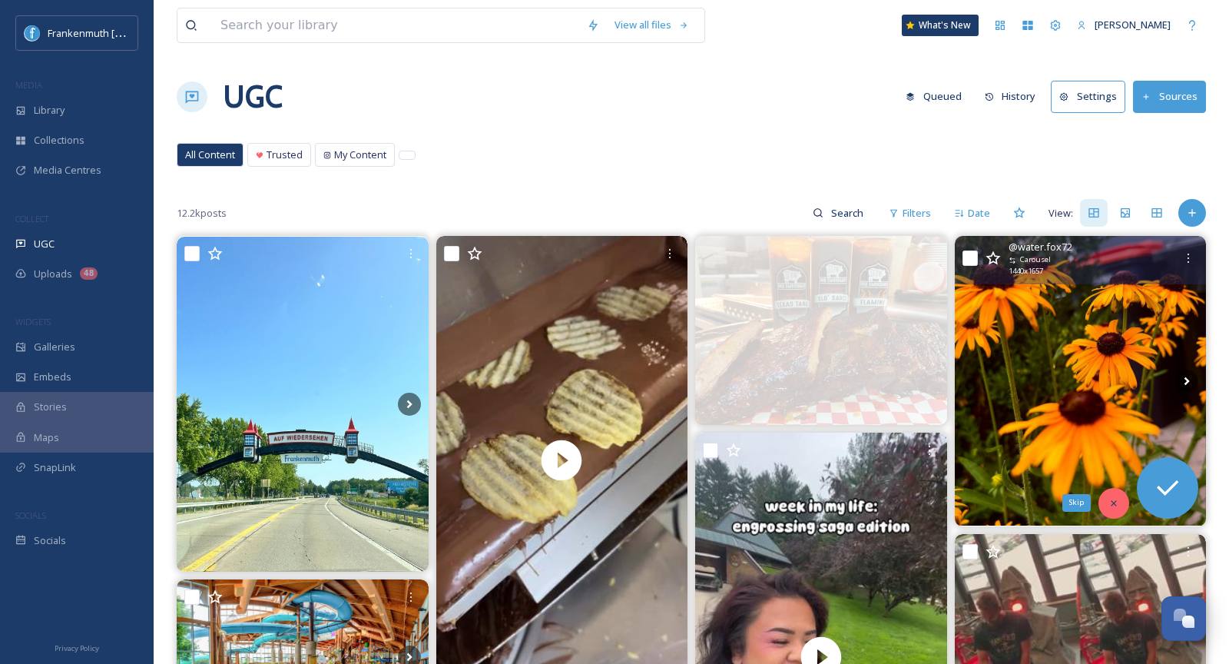
click at [1113, 498] on icon at bounding box center [1114, 503] width 11 height 11
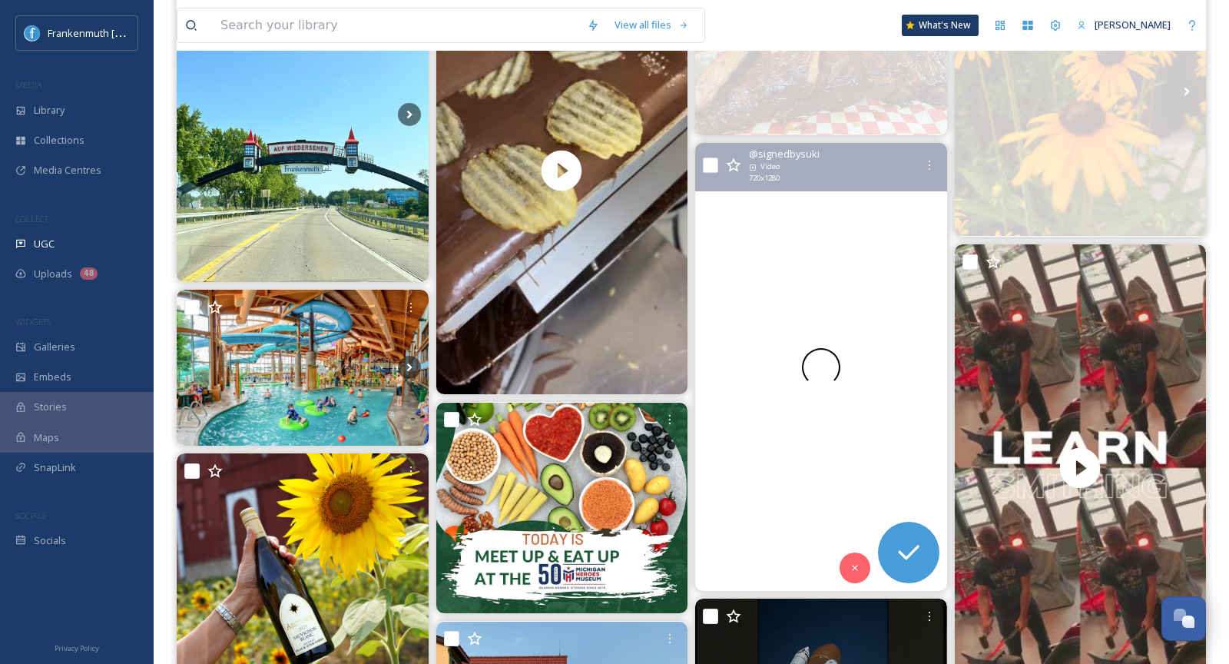
scroll to position [289, 0]
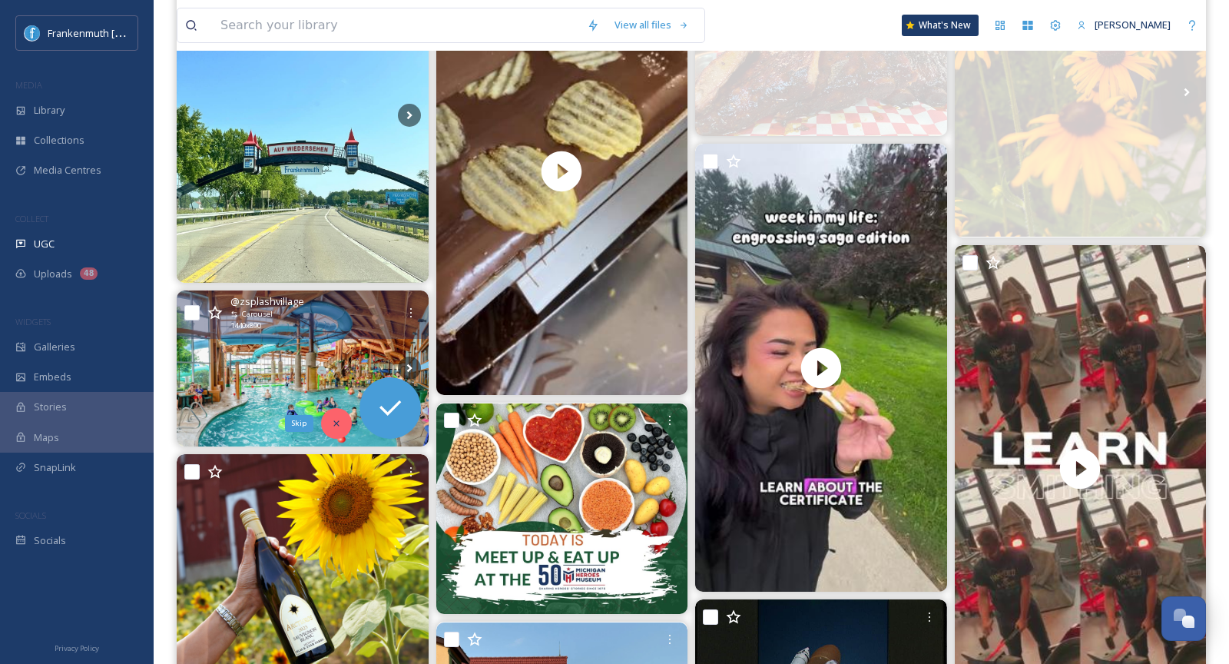
click at [331, 429] on div "Skip" at bounding box center [336, 423] width 31 height 31
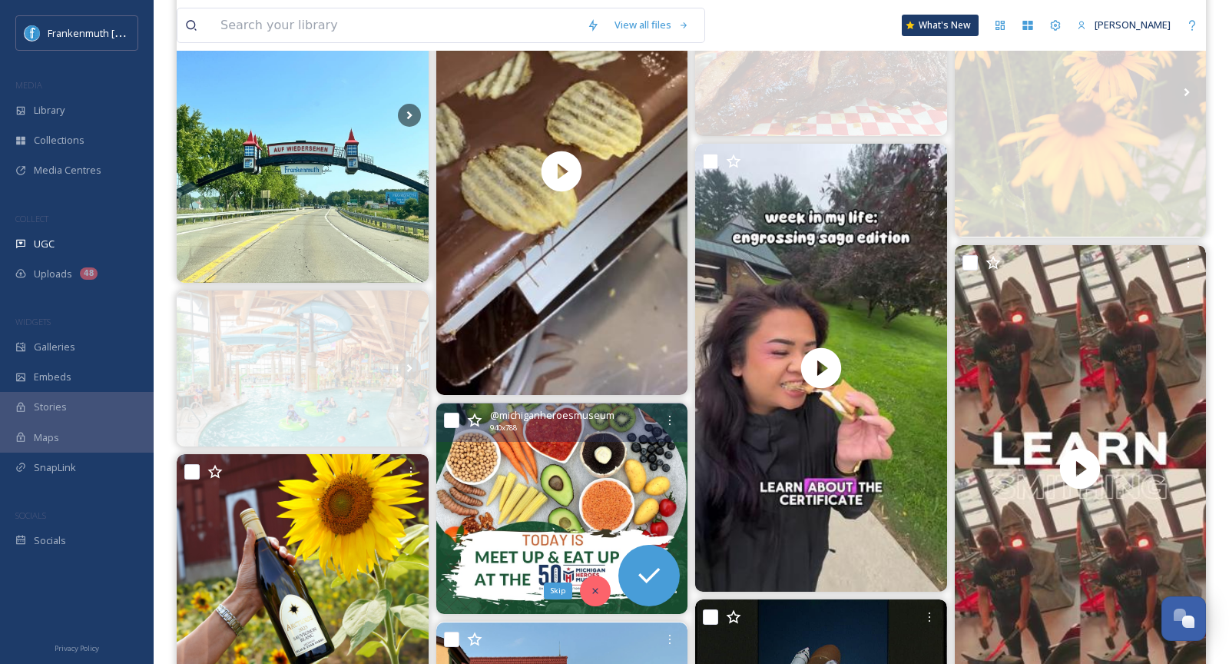
click at [596, 593] on icon at bounding box center [595, 590] width 11 height 11
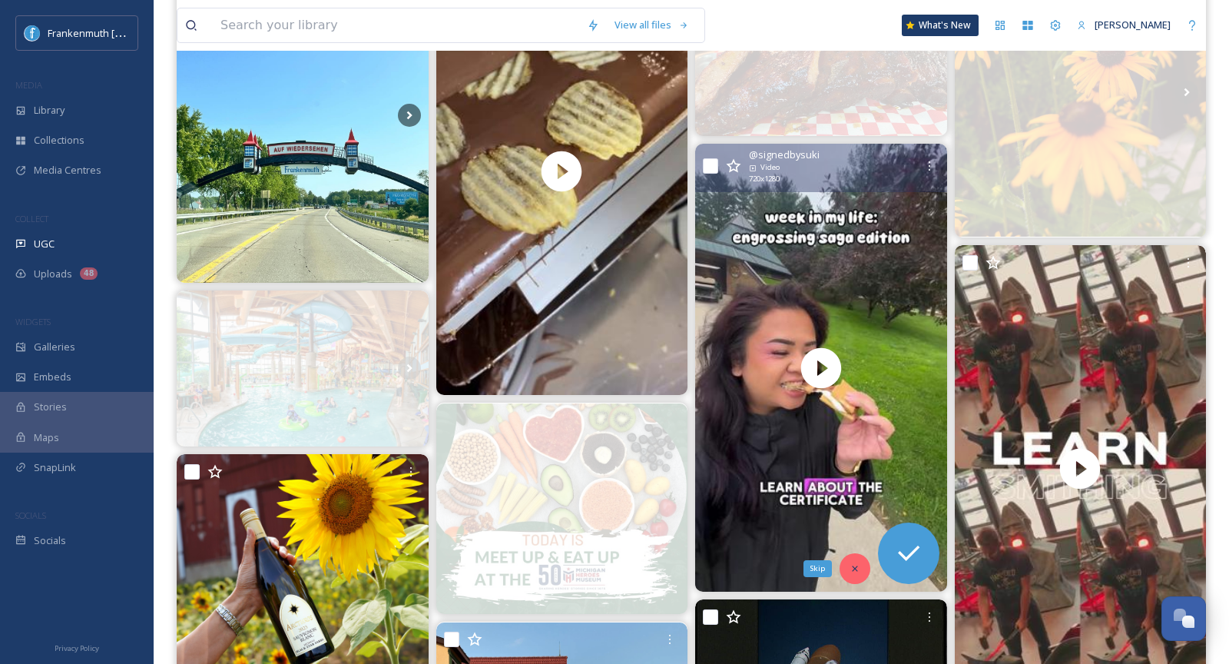
click at [860, 567] on div "Skip" at bounding box center [855, 568] width 31 height 31
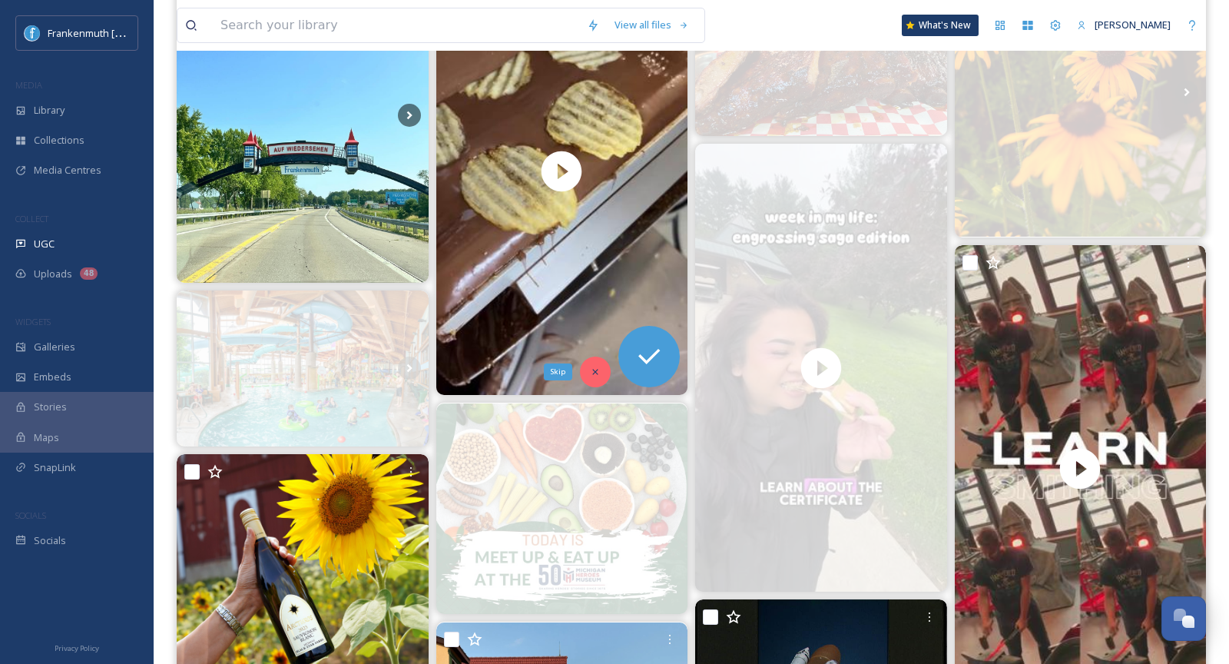
click at [592, 362] on div "Skip" at bounding box center [595, 371] width 31 height 31
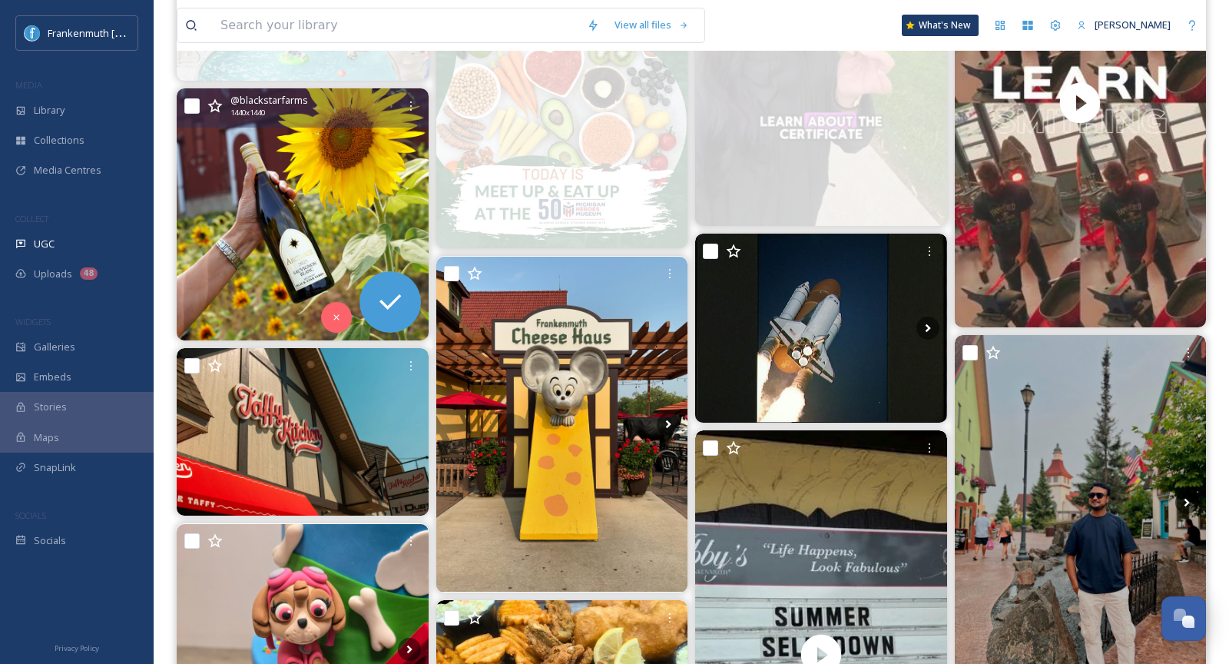
scroll to position [654, 0]
click at [340, 324] on div "Skip" at bounding box center [336, 318] width 31 height 31
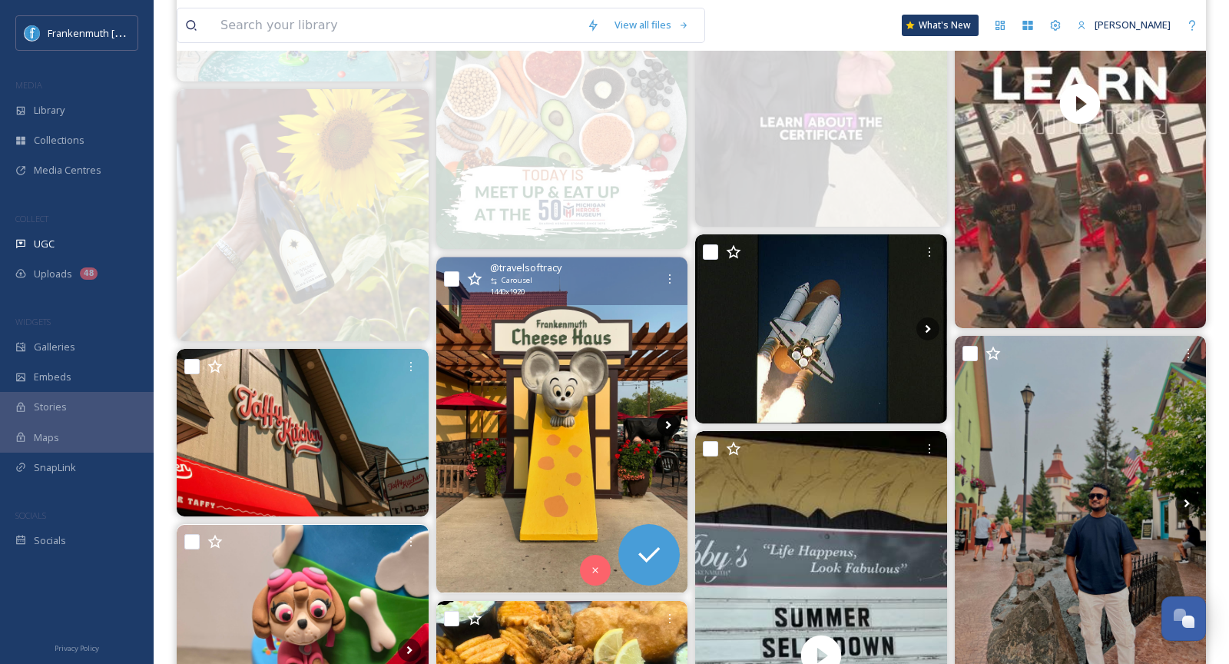
click at [674, 429] on icon at bounding box center [668, 424] width 23 height 23
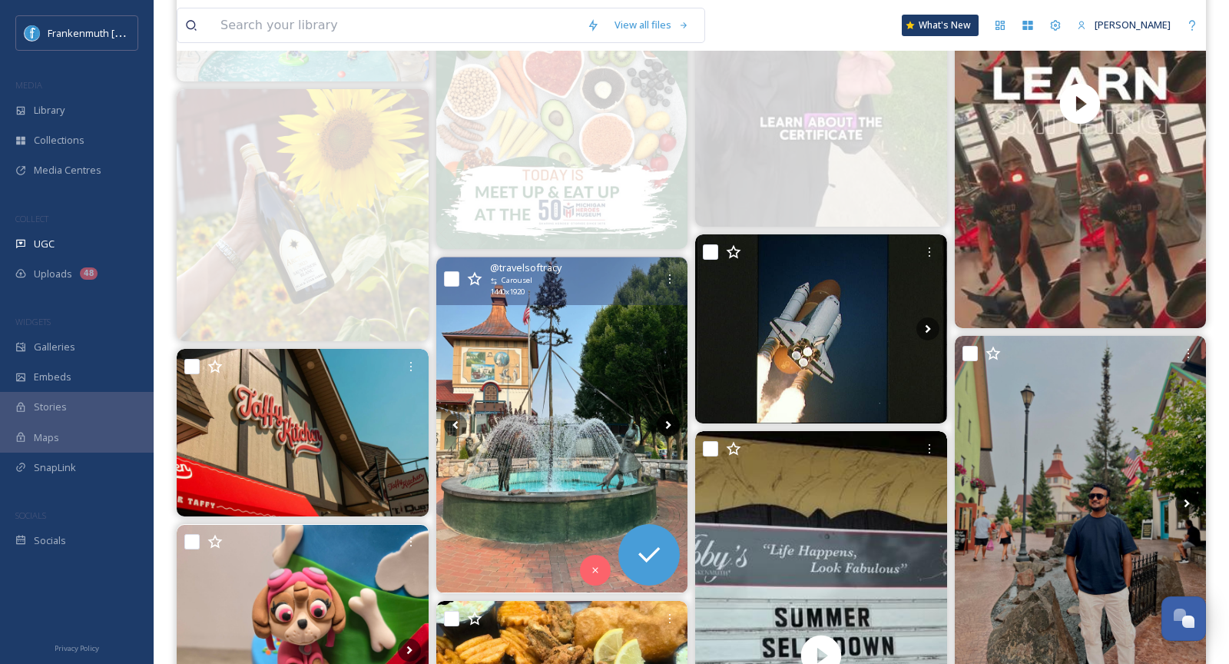
click at [663, 428] on icon at bounding box center [668, 424] width 23 height 23
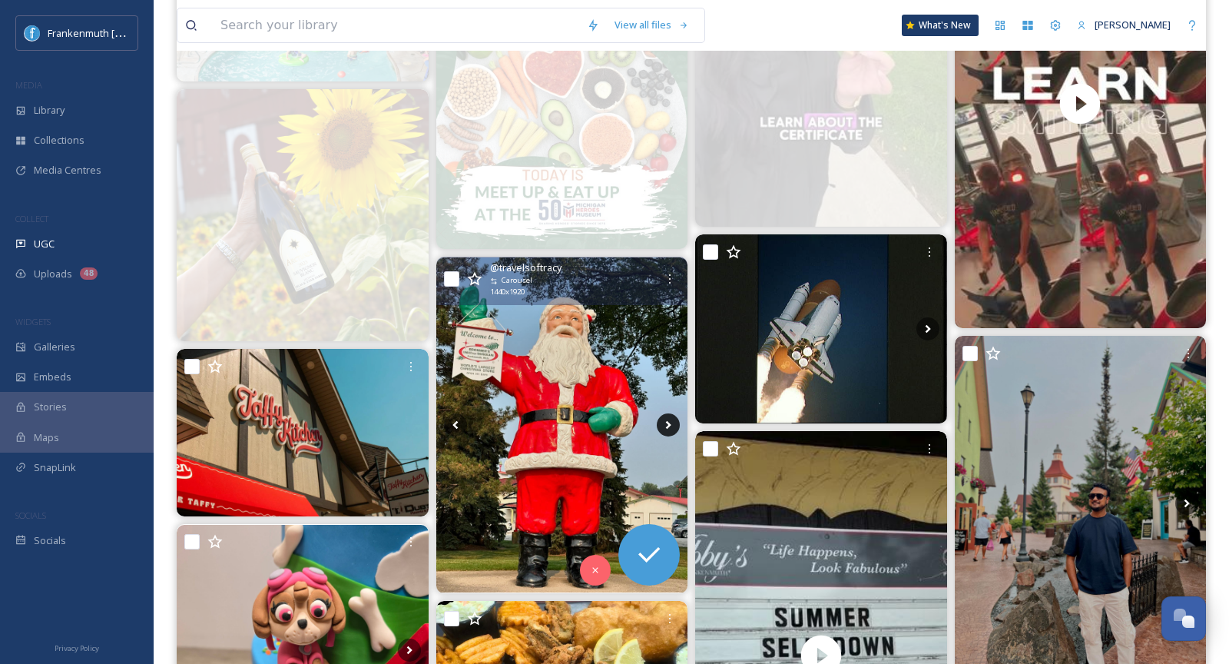
click at [663, 428] on icon at bounding box center [668, 424] width 23 height 23
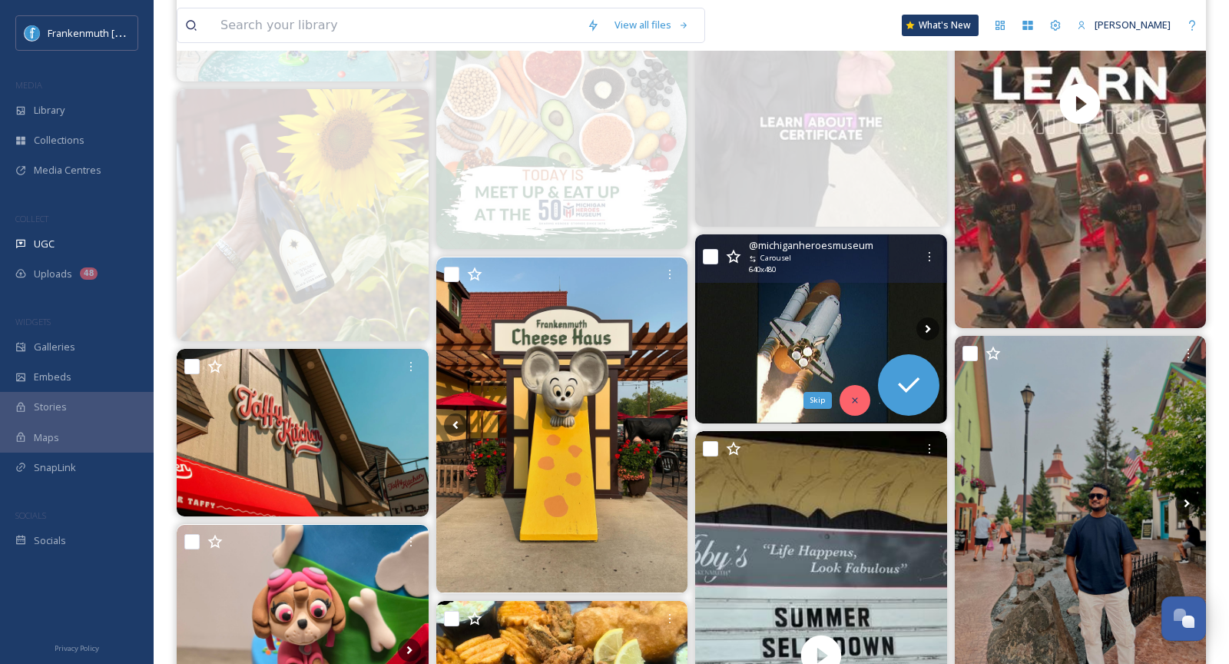
click at [852, 403] on icon at bounding box center [855, 400] width 11 height 11
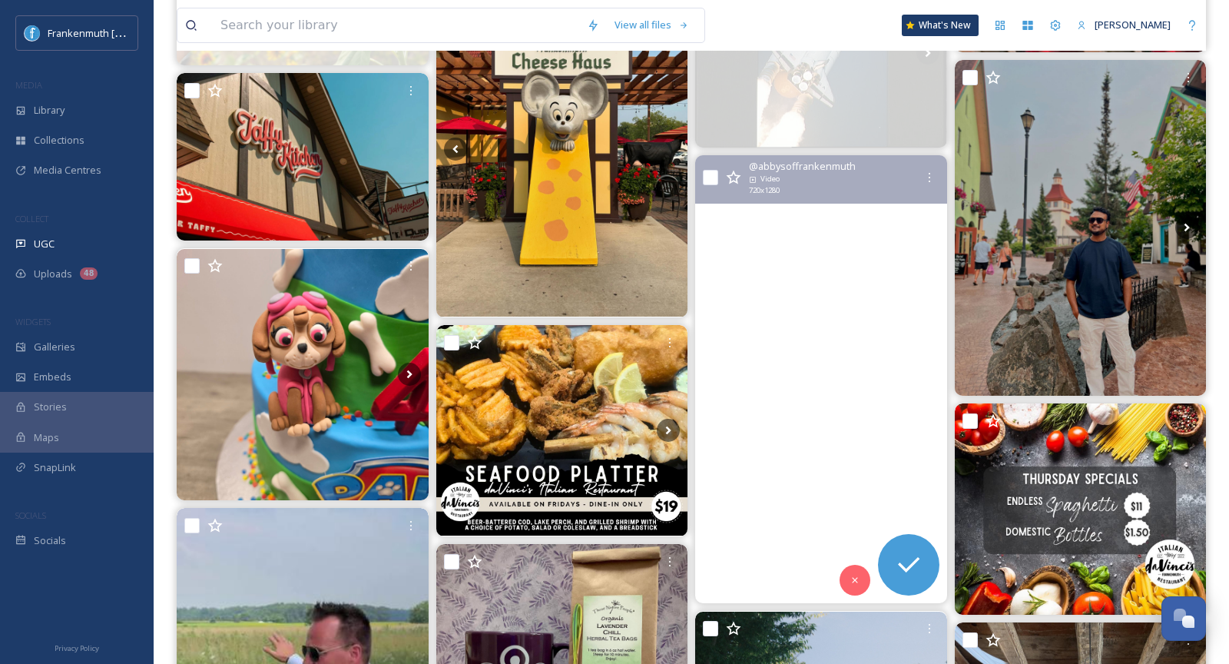
scroll to position [936, 0]
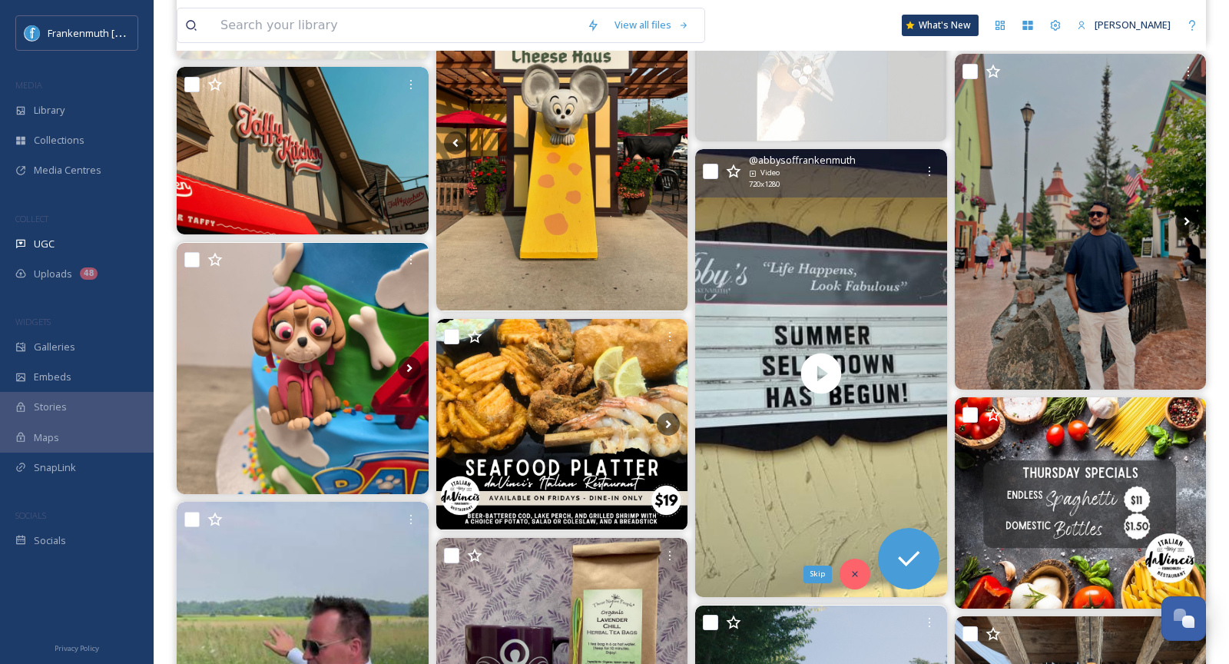
click at [853, 572] on icon at bounding box center [854, 574] width 5 height 5
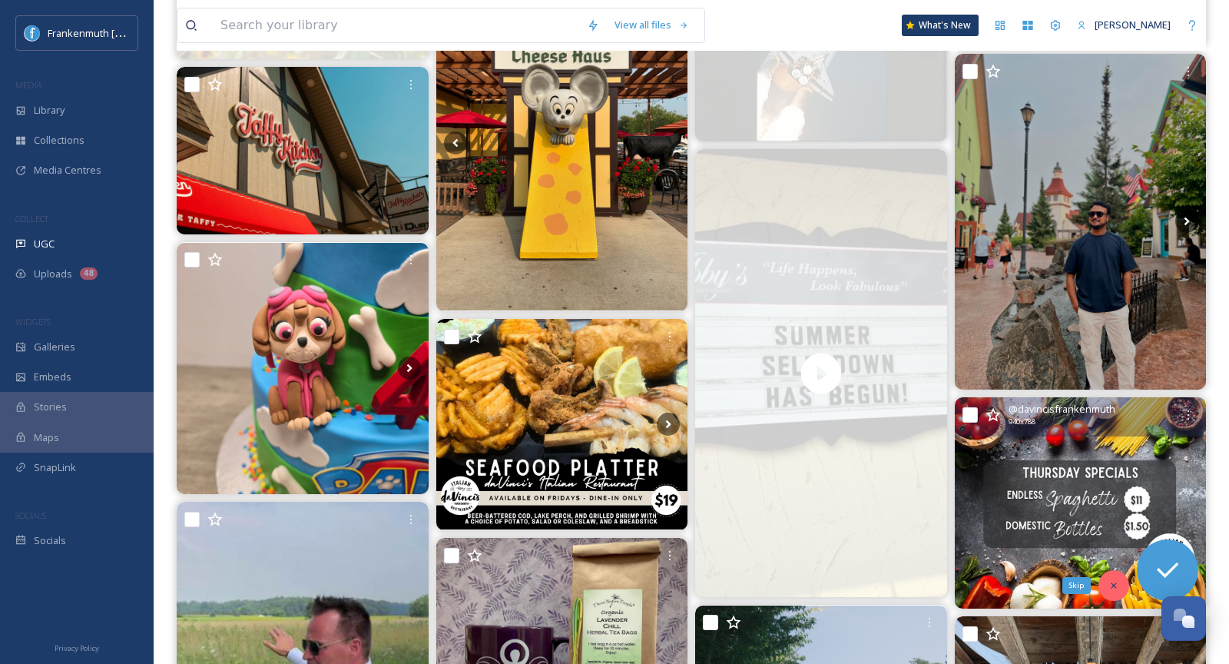
click at [1112, 582] on icon at bounding box center [1113, 584] width 5 height 5
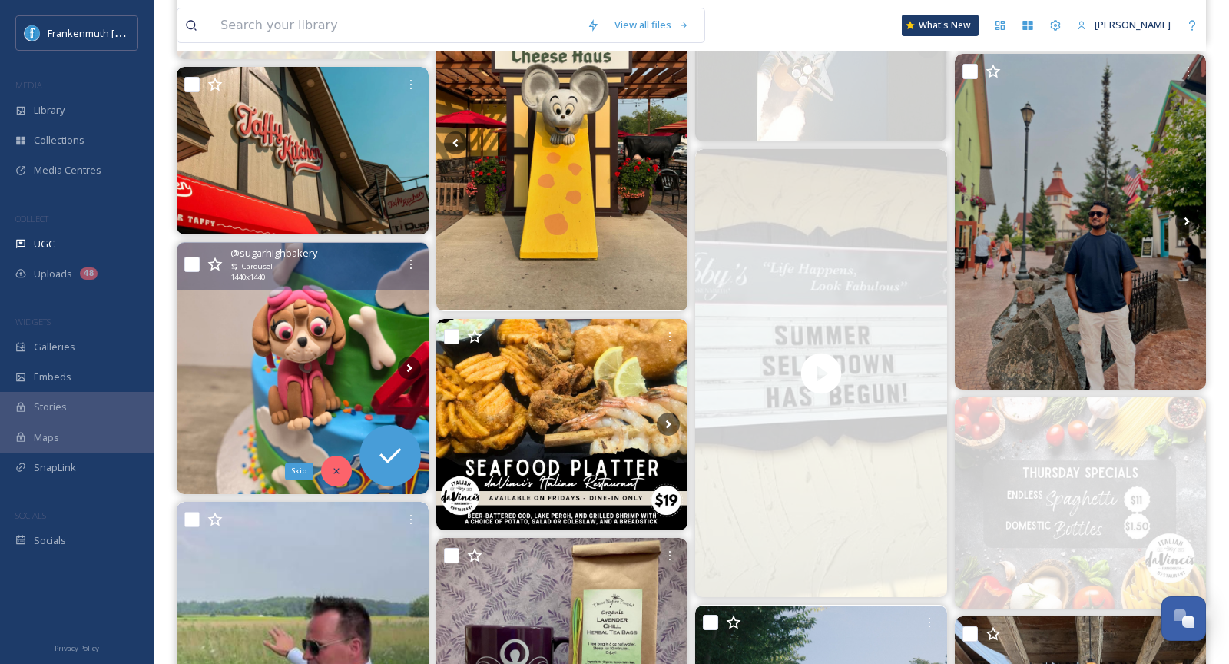
click at [323, 473] on div "Skip" at bounding box center [336, 471] width 31 height 31
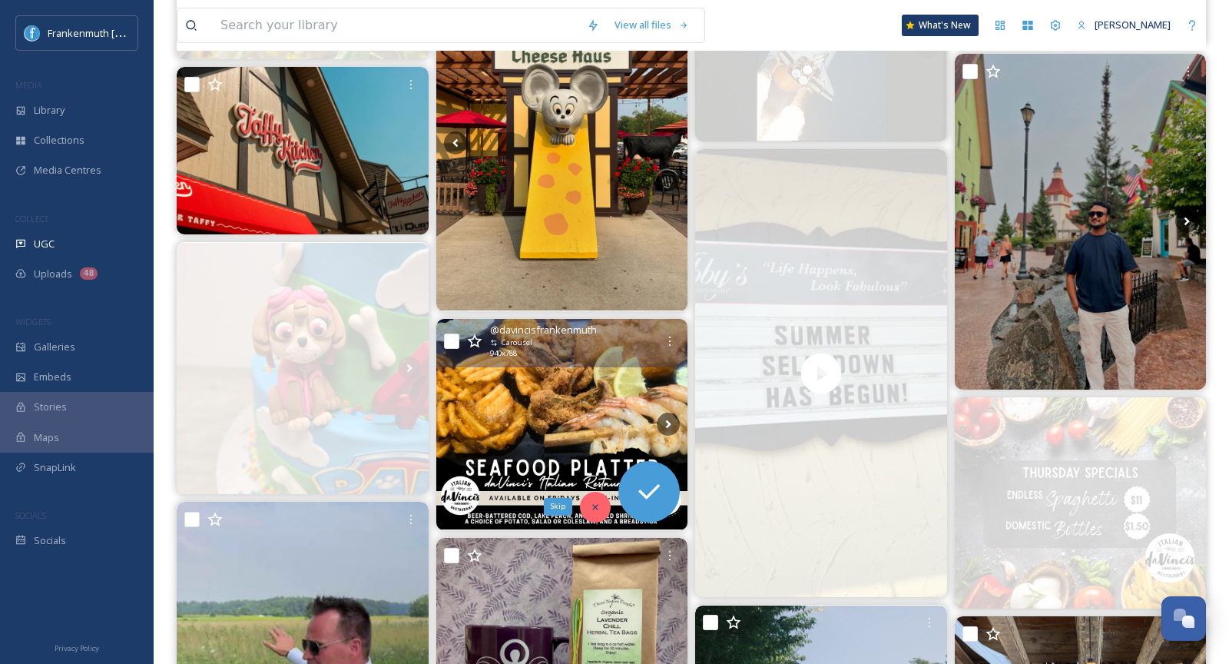
click at [597, 508] on icon at bounding box center [595, 507] width 11 height 11
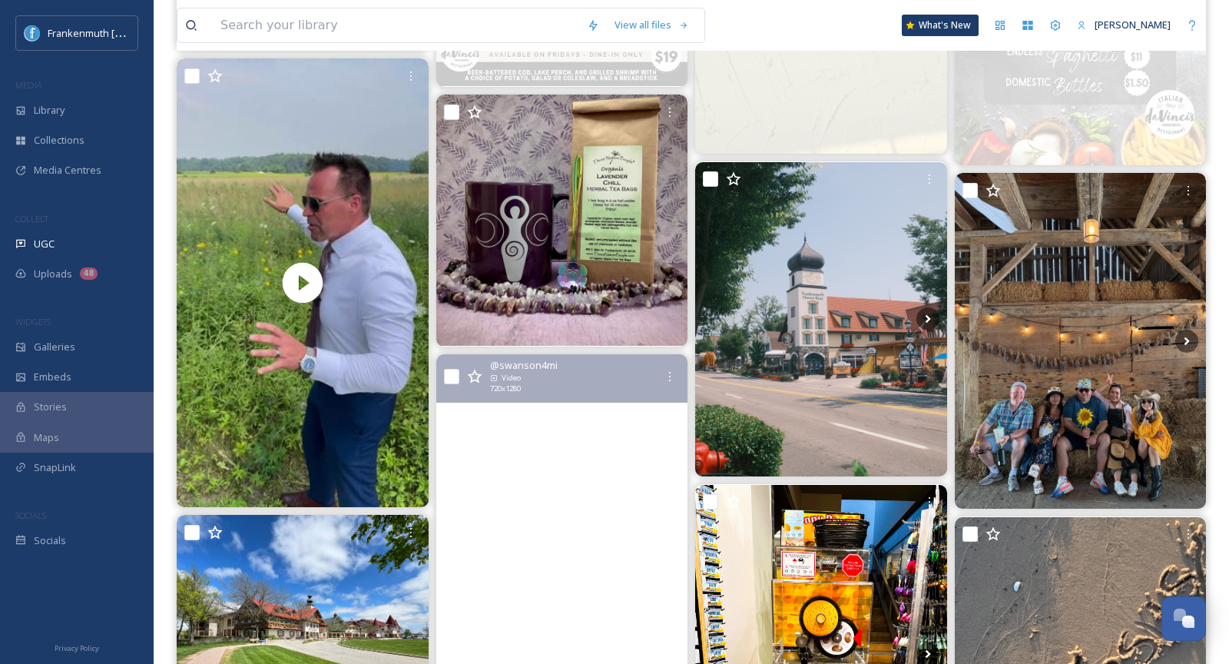
scroll to position [1278, 0]
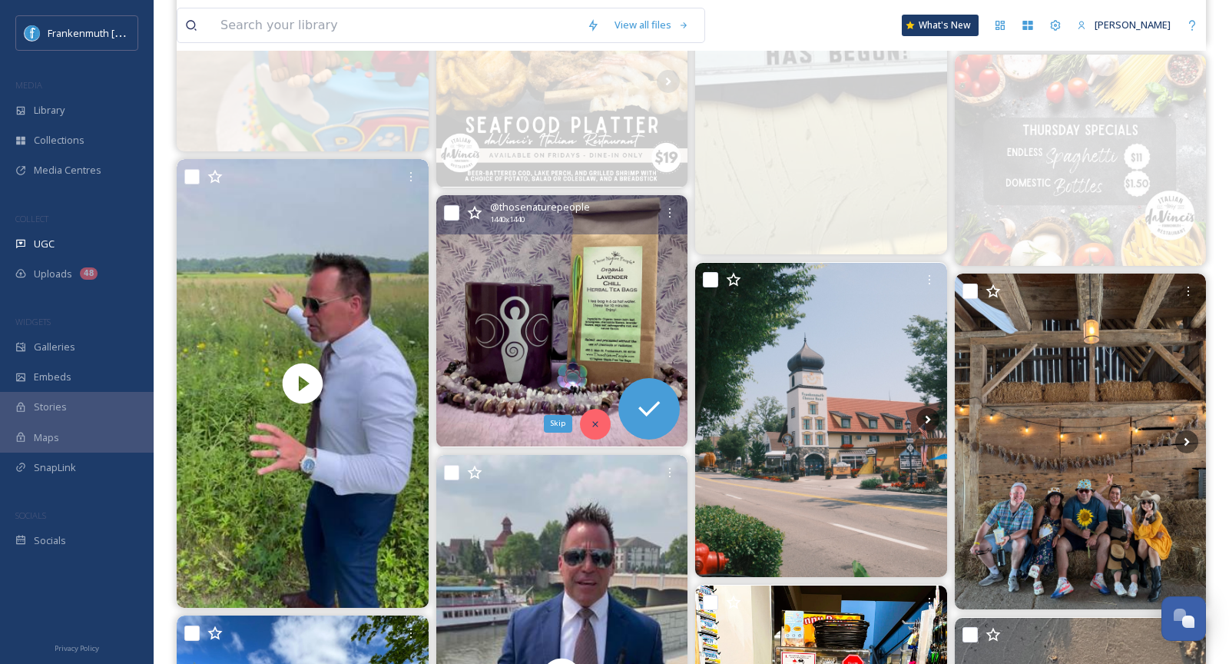
click at [580, 420] on div "Skip" at bounding box center [595, 424] width 31 height 31
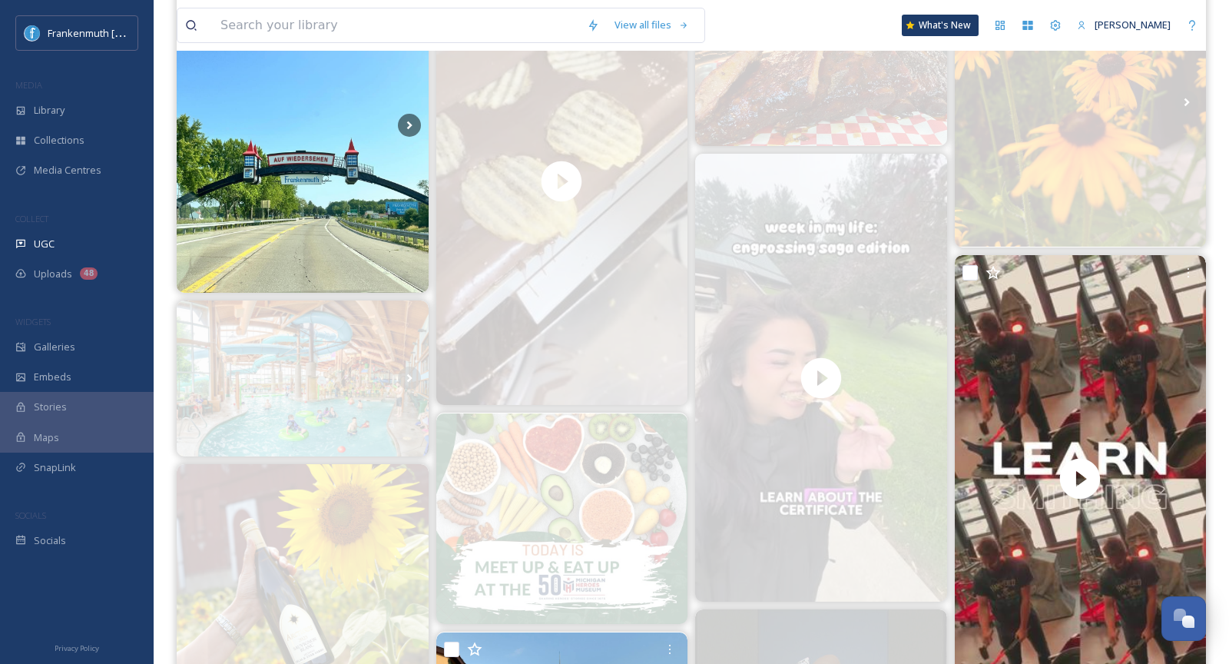
scroll to position [0, 0]
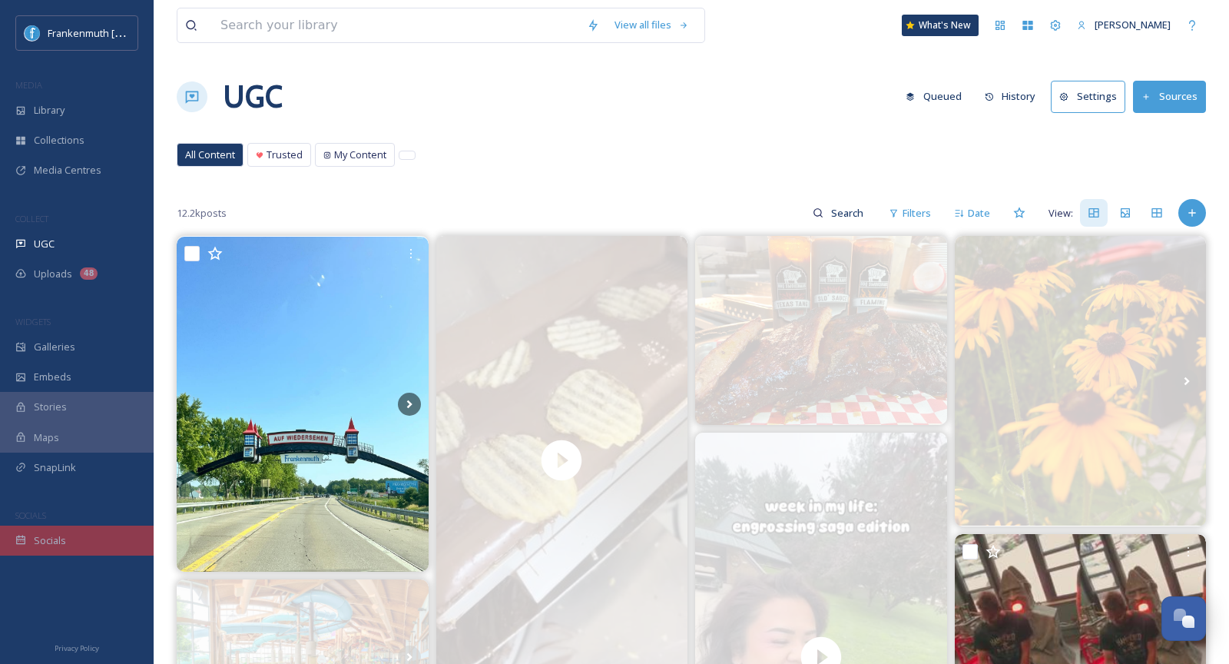
click at [115, 537] on div "Socials" at bounding box center [77, 540] width 154 height 30
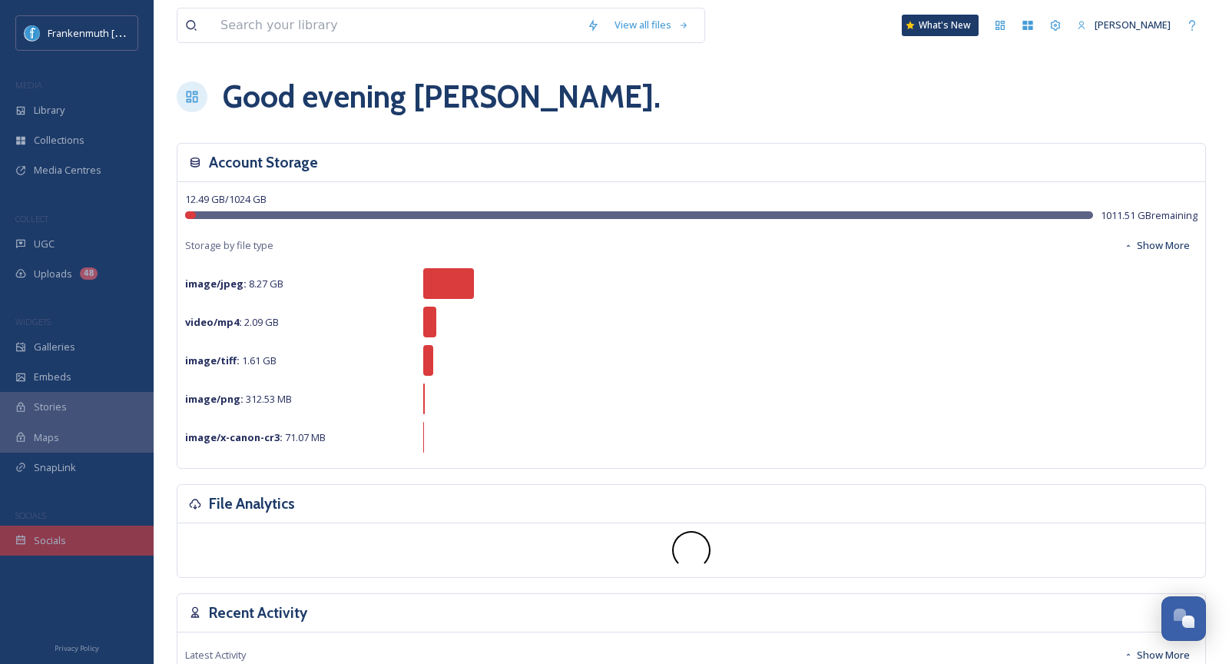
click at [68, 525] on div "Socials" at bounding box center [77, 540] width 154 height 30
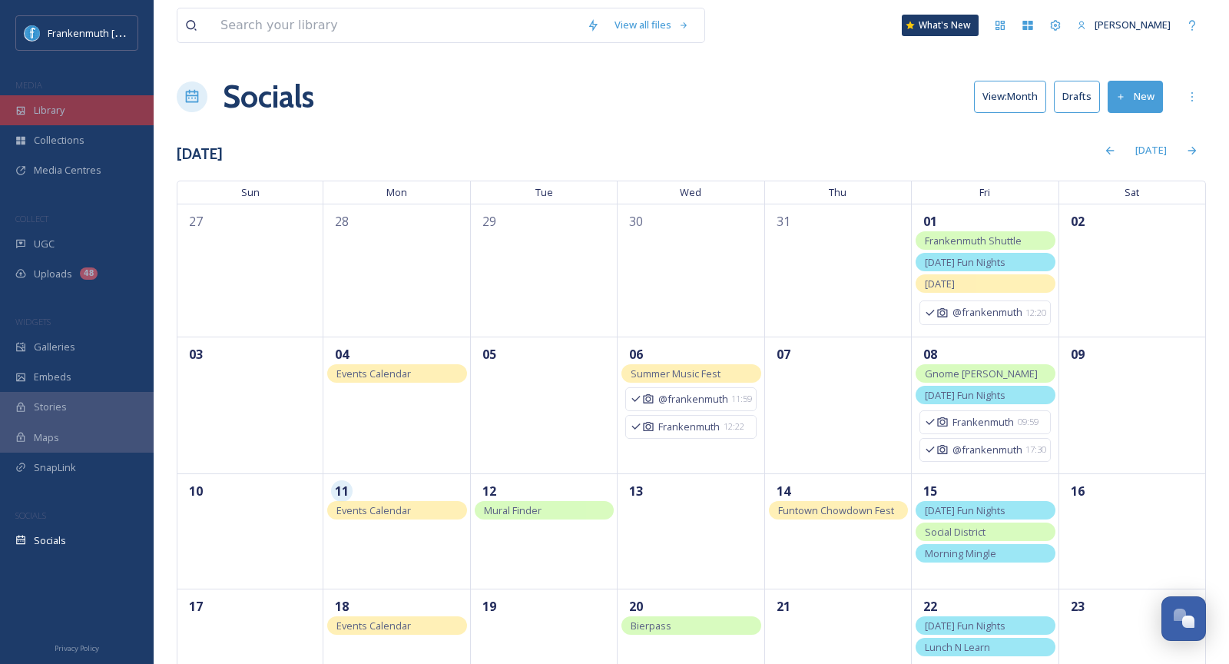
click at [71, 103] on div "Library" at bounding box center [77, 110] width 154 height 30
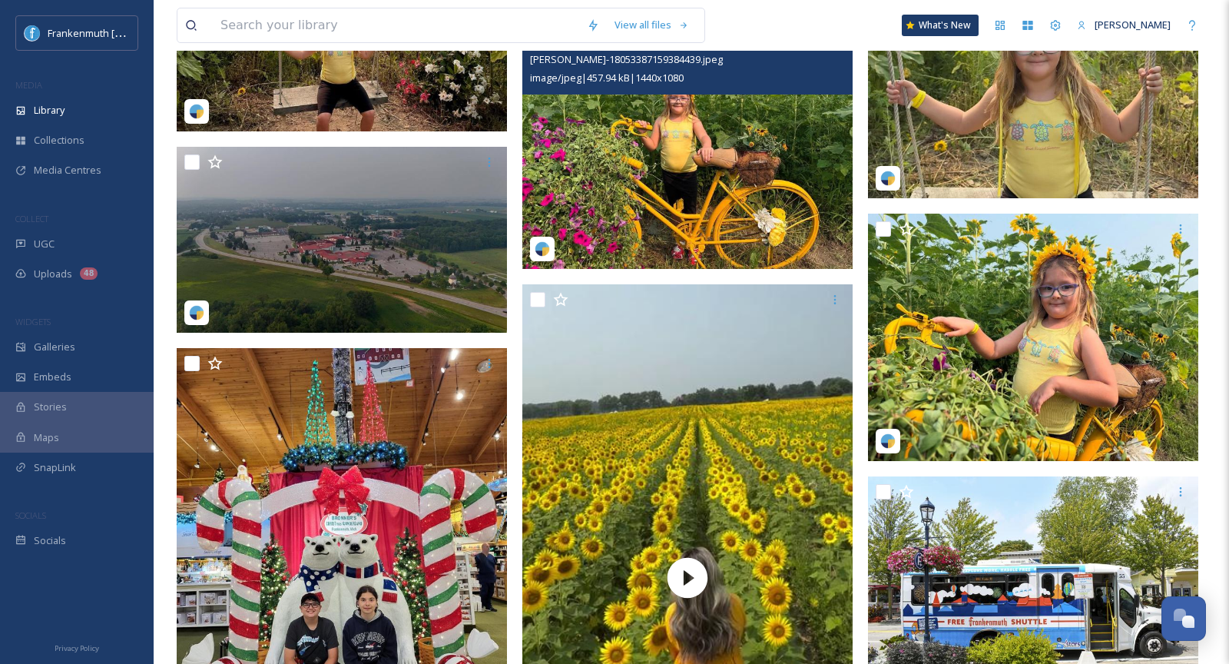
scroll to position [6669, 0]
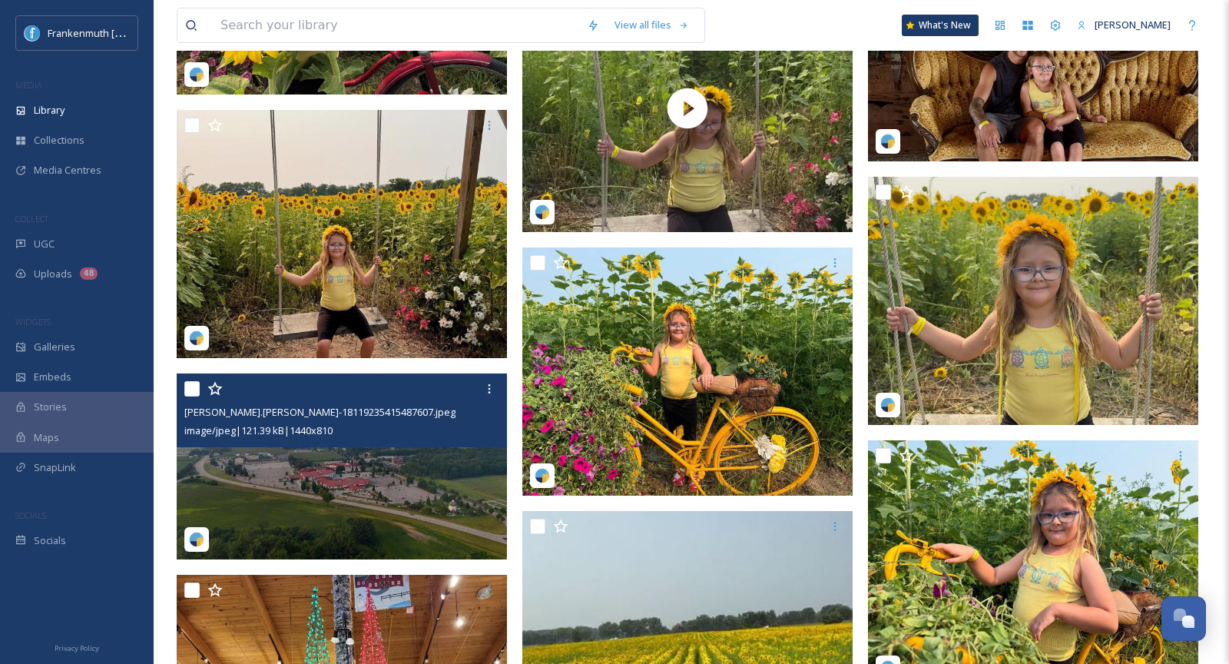
click at [412, 399] on div at bounding box center [343, 389] width 319 height 28
click at [420, 468] on img at bounding box center [342, 466] width 330 height 186
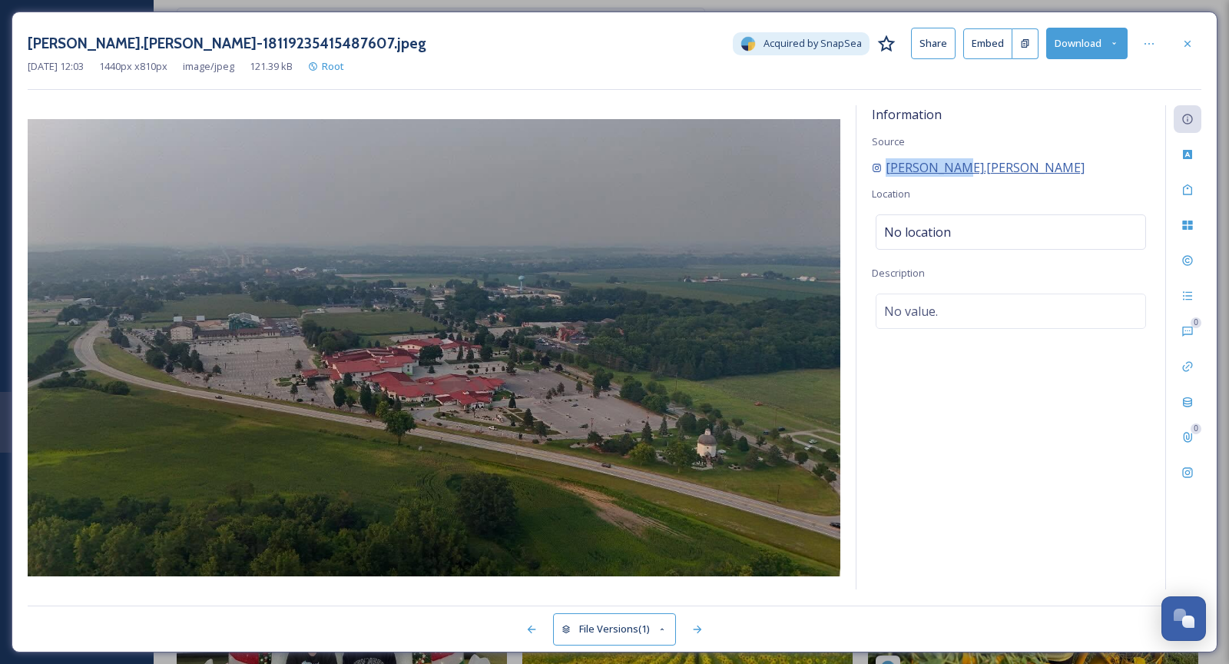
drag, startPoint x: 996, startPoint y: 162, endPoint x: 882, endPoint y: 165, distance: 114.5
click at [882, 165] on div "[PERSON_NAME].[PERSON_NAME]" at bounding box center [1011, 167] width 278 height 18
copy span "[PERSON_NAME].[PERSON_NAME]"
click at [1033, 164] on div "[PERSON_NAME].[PERSON_NAME]" at bounding box center [1011, 167] width 278 height 18
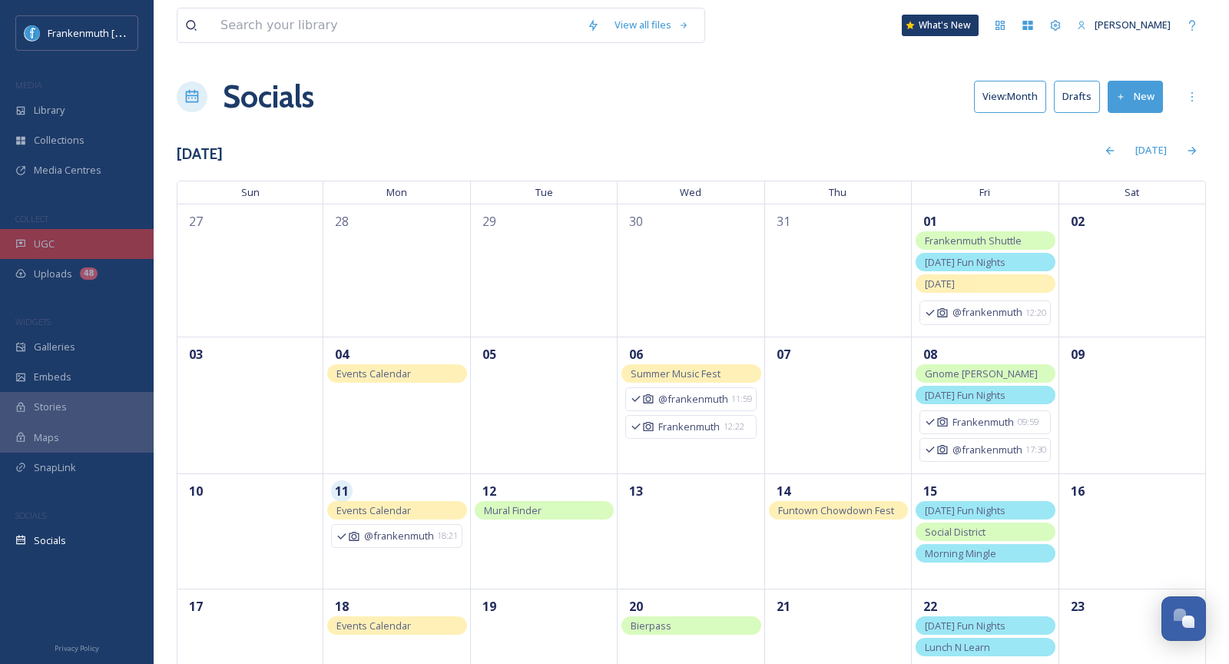
click at [67, 250] on div "UGC" at bounding box center [77, 244] width 154 height 30
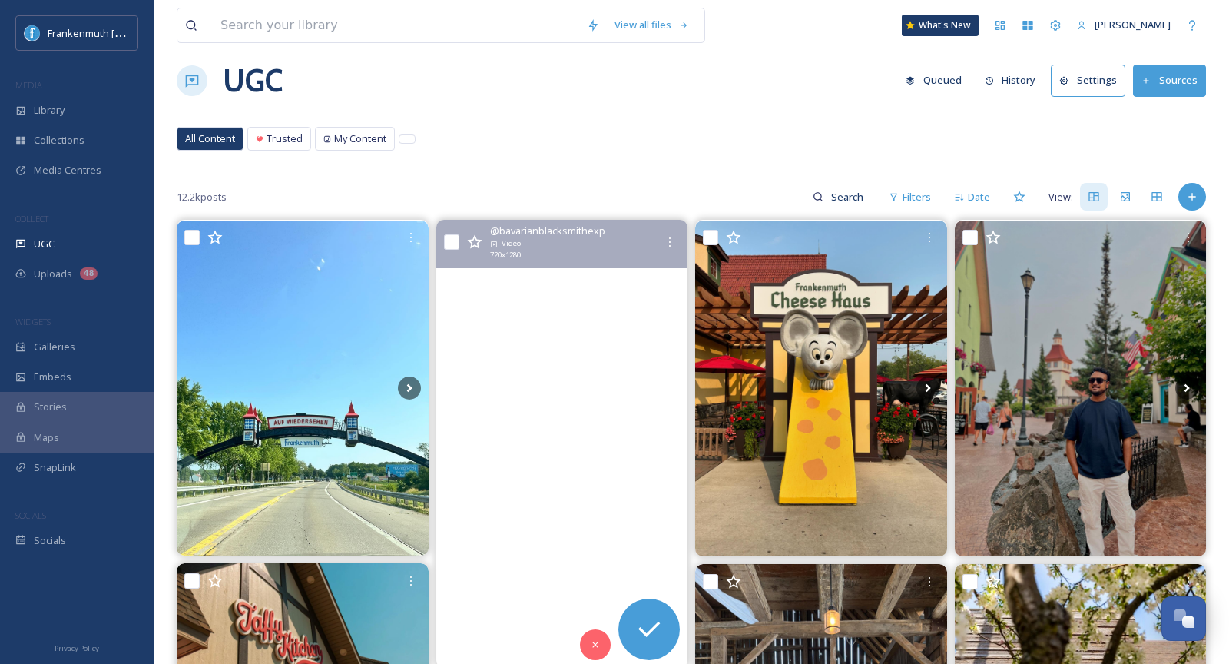
scroll to position [88, 0]
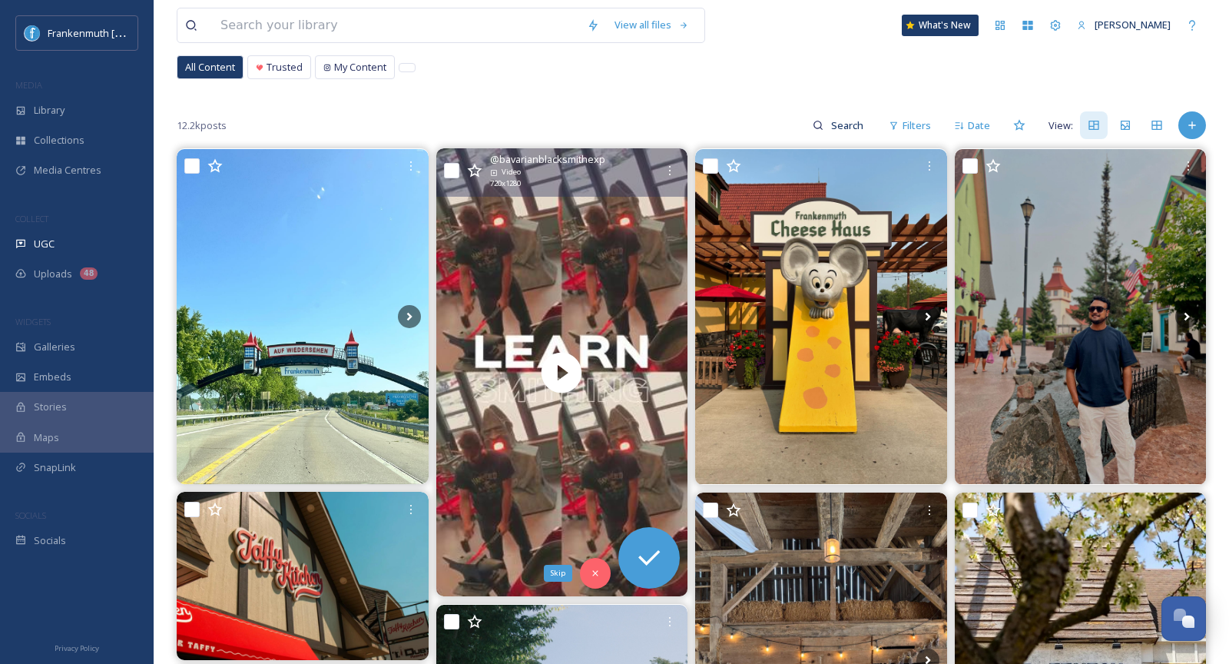
click at [599, 569] on icon at bounding box center [595, 573] width 11 height 11
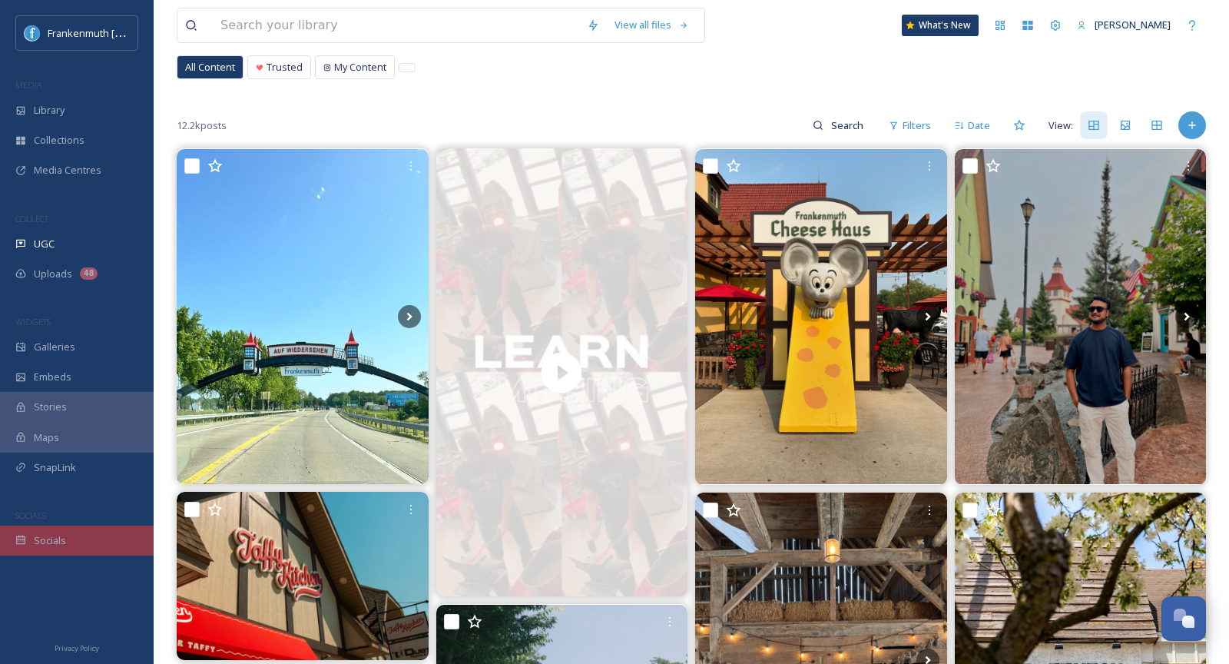
click at [96, 545] on div "Socials" at bounding box center [77, 540] width 154 height 30
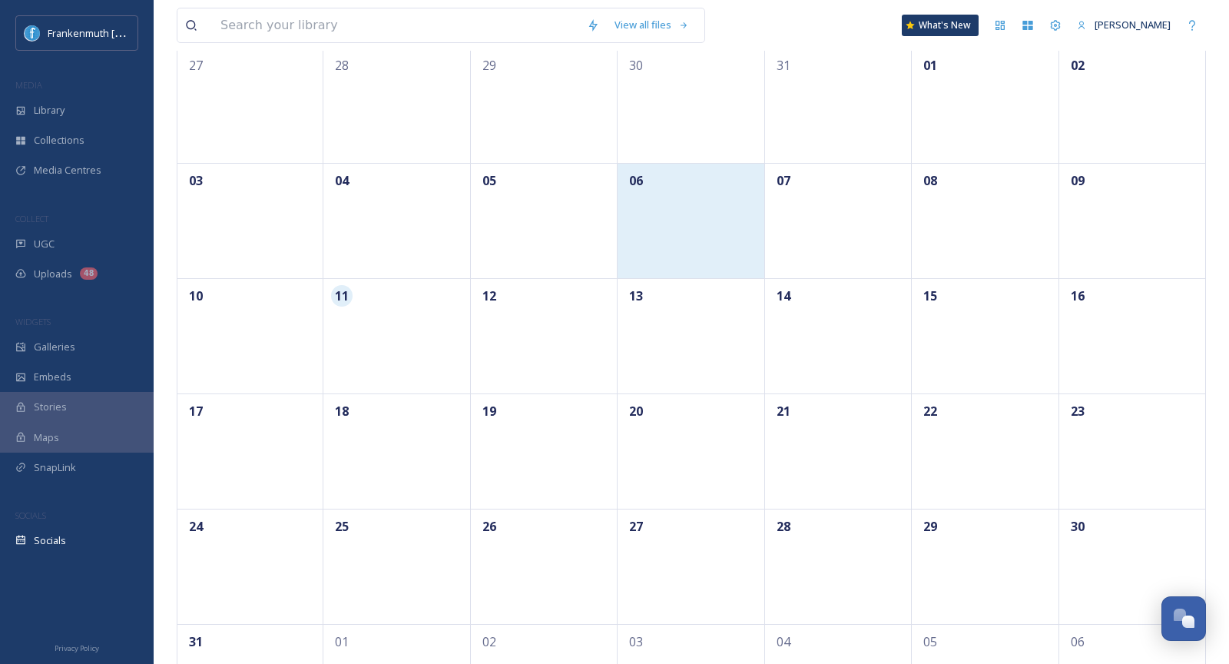
scroll to position [160, 0]
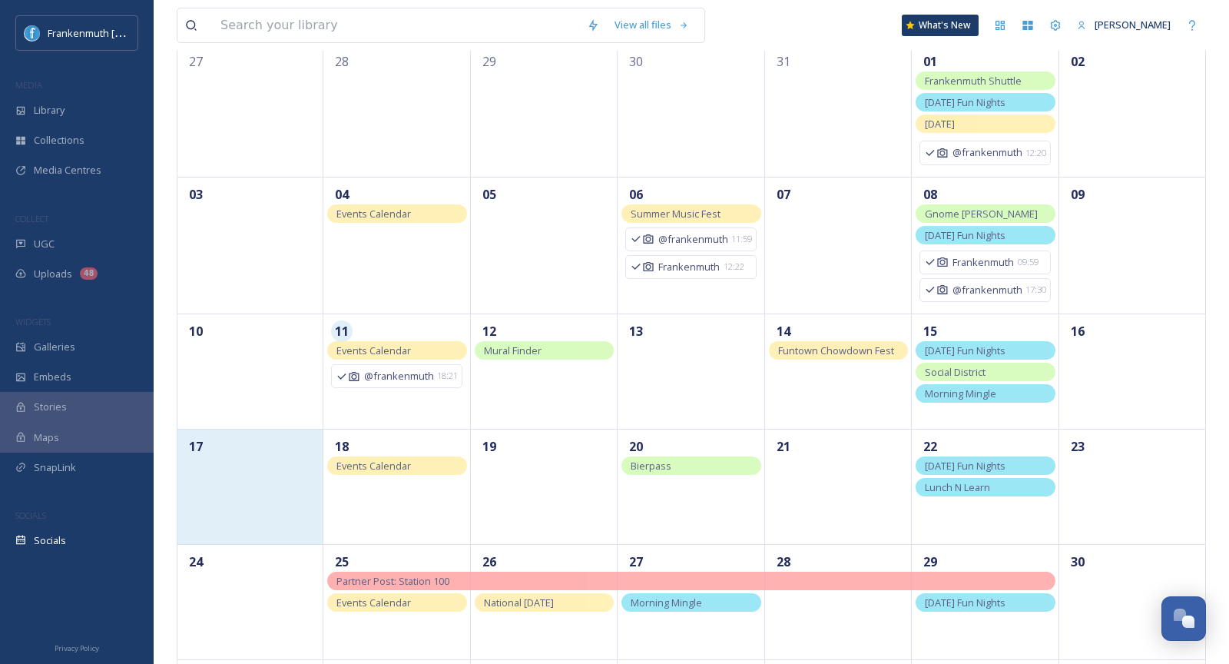
click at [277, 505] on div "17" at bounding box center [250, 486] width 147 height 115
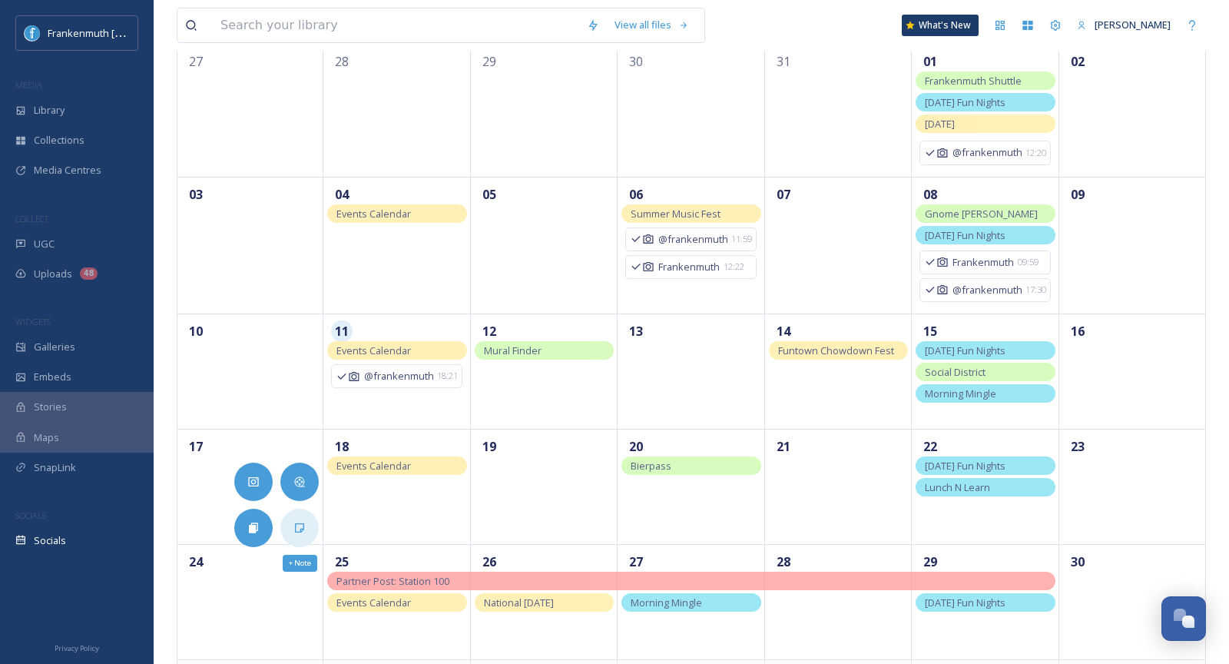
click at [300, 522] on icon at bounding box center [299, 528] width 12 height 12
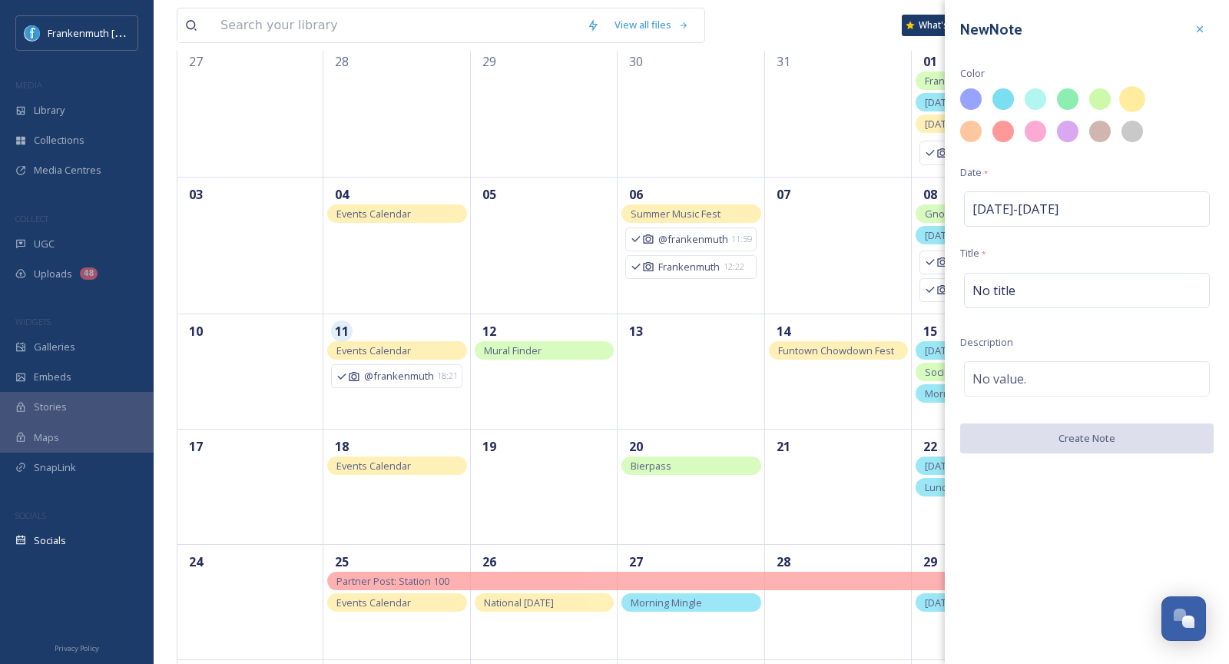
click at [1132, 96] on div at bounding box center [1132, 99] width 26 height 26
click at [1023, 296] on div "No title" at bounding box center [1087, 290] width 246 height 35
click at [1023, 296] on input at bounding box center [1087, 290] width 254 height 35
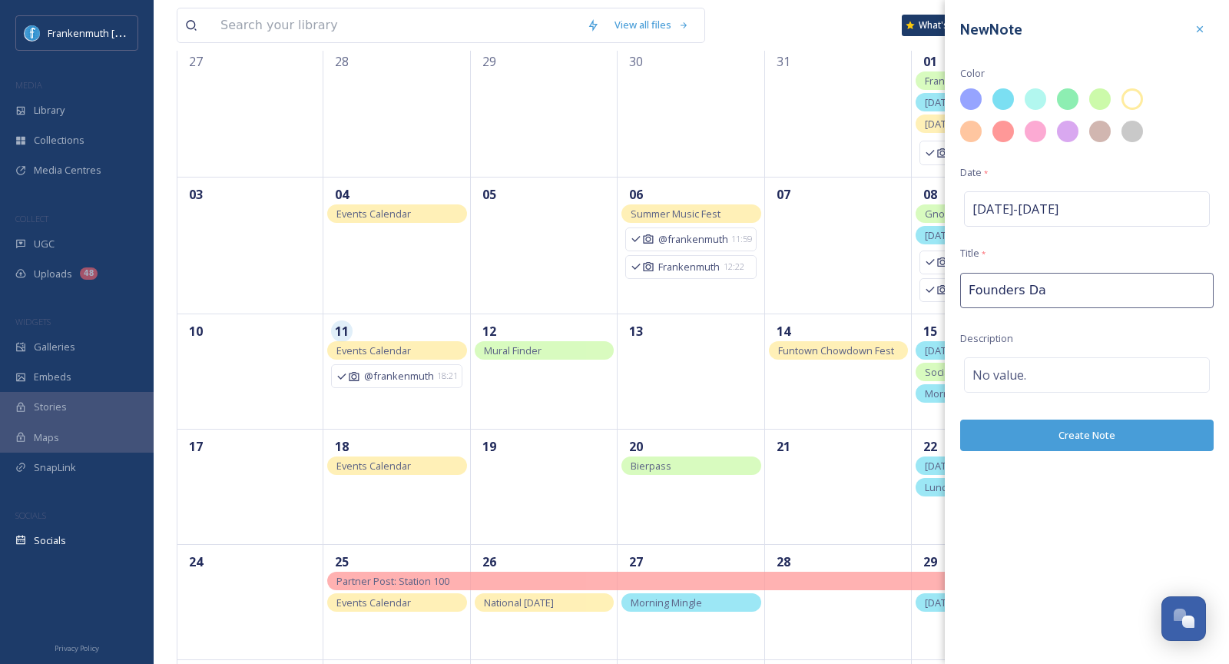
type input "Founders Day"
click at [1078, 424] on button "Create Note" at bounding box center [1087, 438] width 254 height 31
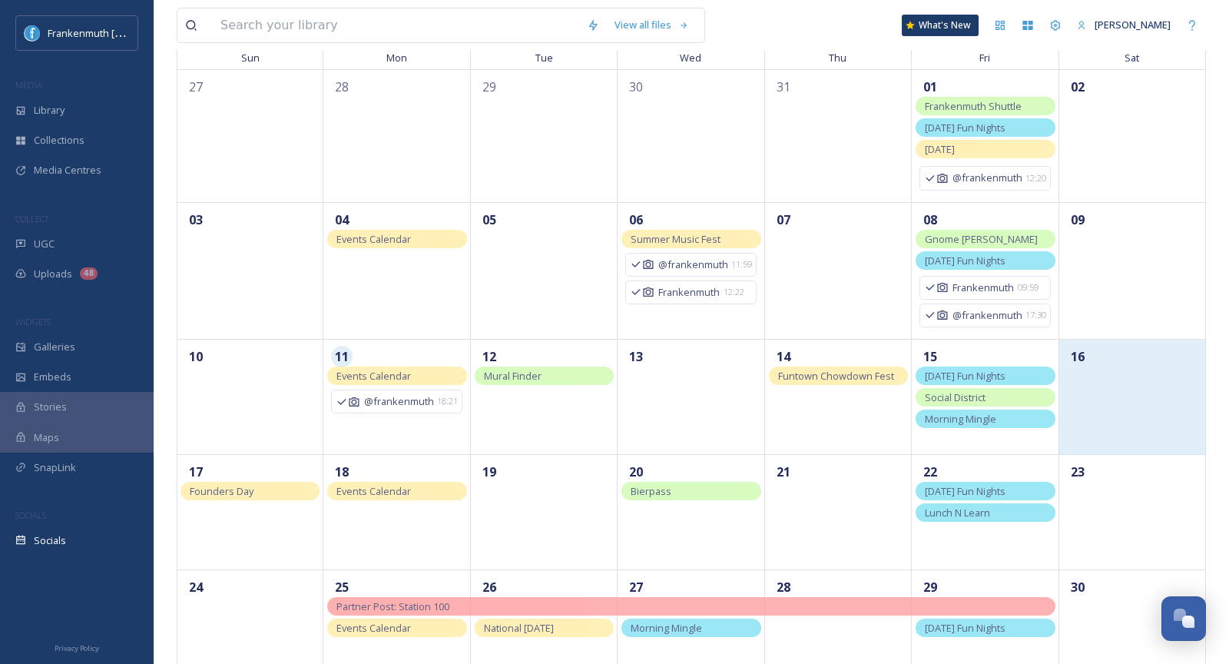
scroll to position [0, 0]
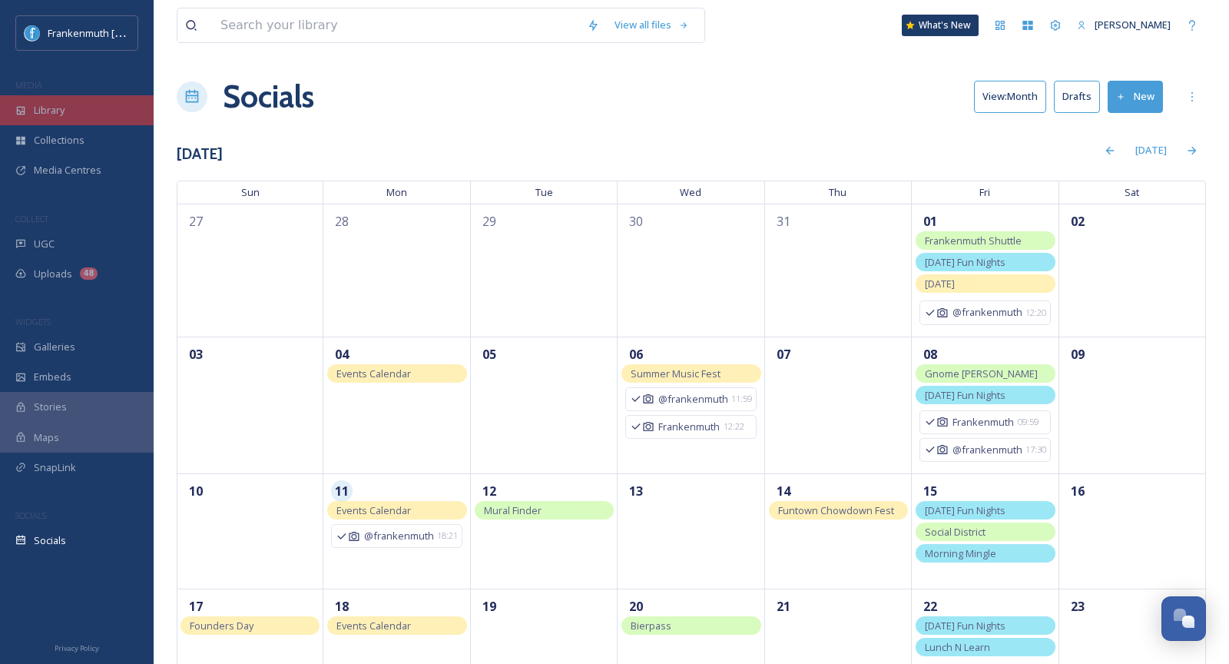
click at [100, 111] on div "Library" at bounding box center [77, 110] width 154 height 30
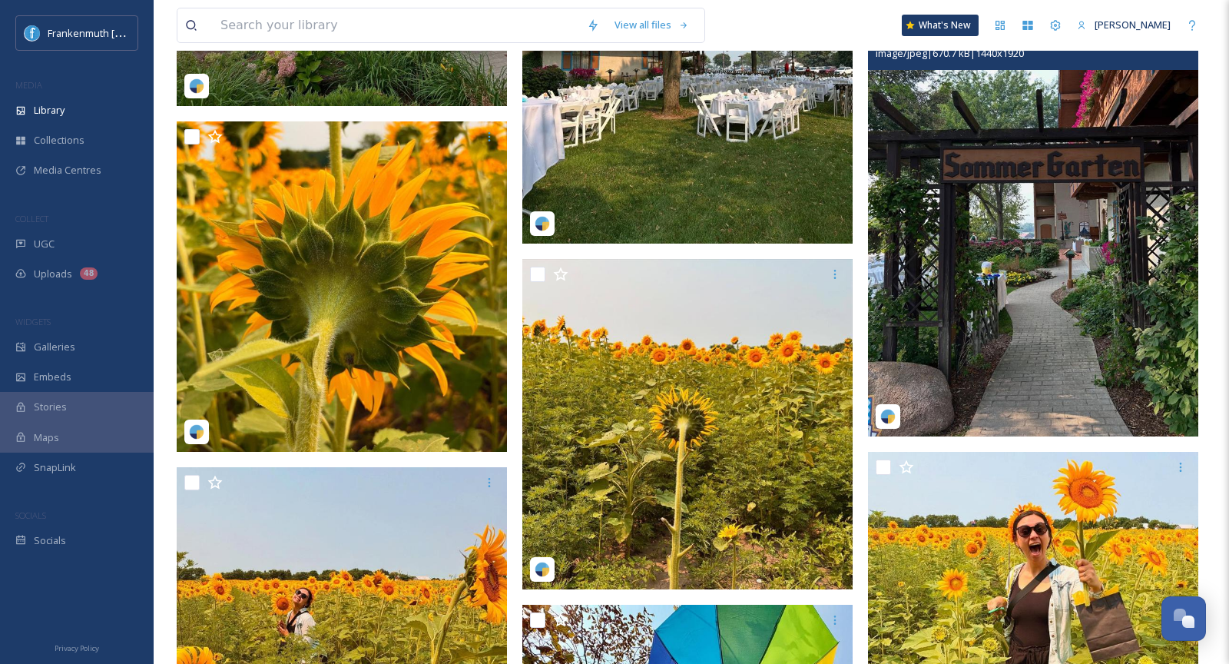
scroll to position [4491, 0]
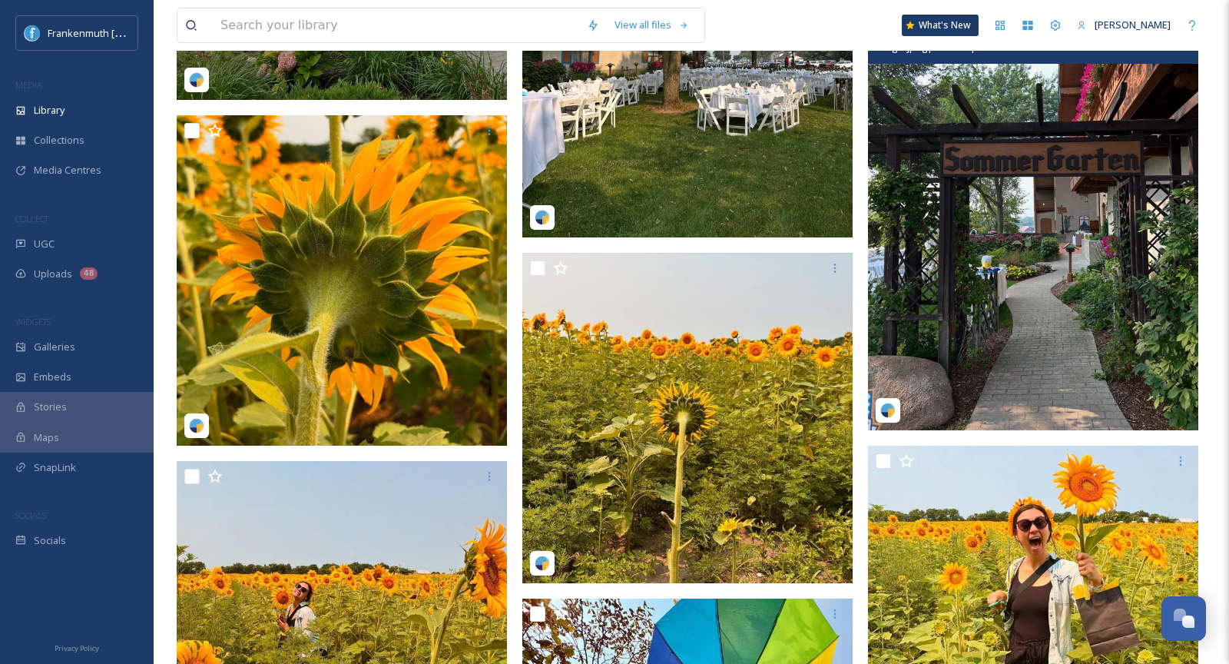
click at [1101, 162] on img at bounding box center [1033, 210] width 330 height 440
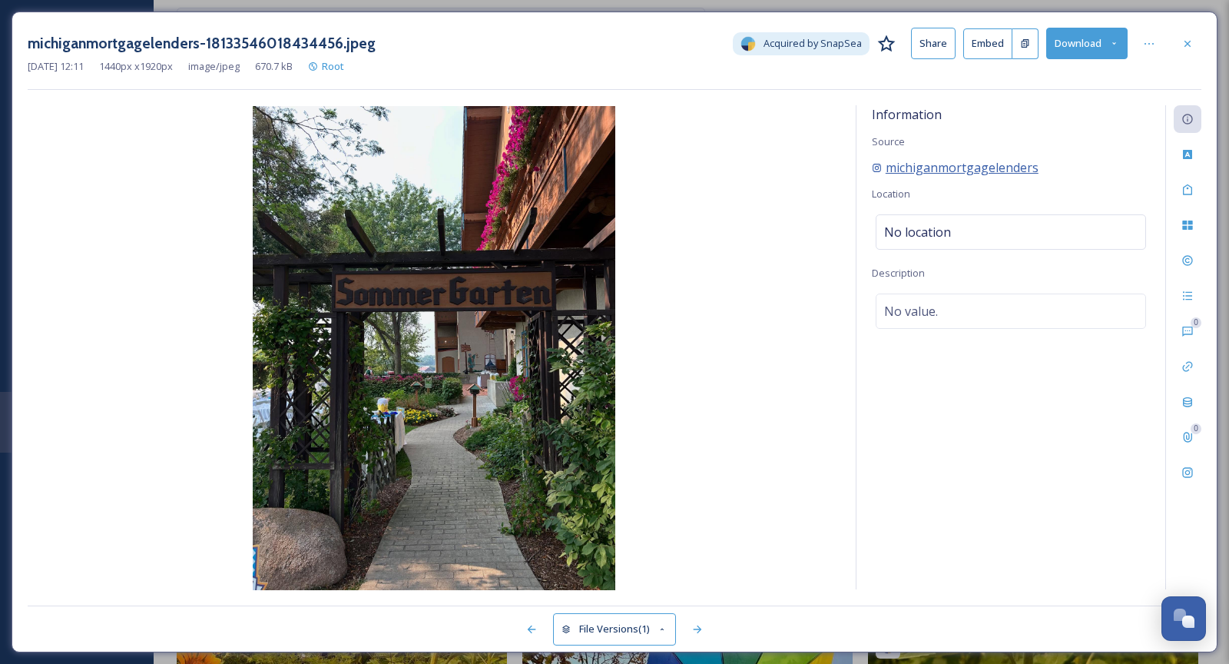
drag, startPoint x: 1071, startPoint y: 156, endPoint x: 884, endPoint y: 169, distance: 187.1
click at [884, 168] on div "michiganmortgagelenders" at bounding box center [1011, 167] width 278 height 18
drag, startPoint x: 1055, startPoint y: 171, endPoint x: 887, endPoint y: 172, distance: 167.5
click at [887, 172] on div "michiganmortgagelenders" at bounding box center [1011, 167] width 278 height 18
copy span "michiganmortgagelenders"
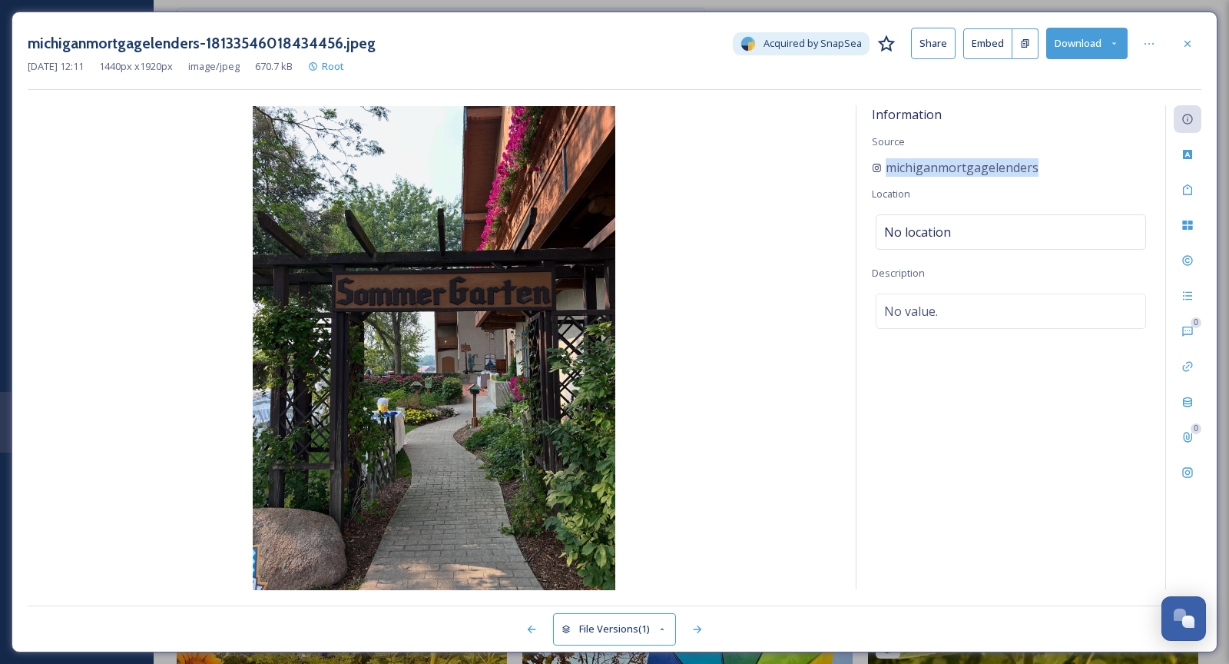
click at [1075, 164] on div "michiganmortgagelenders" at bounding box center [1011, 167] width 278 height 18
click at [1082, 40] on button "Download" at bounding box center [1086, 43] width 81 height 31
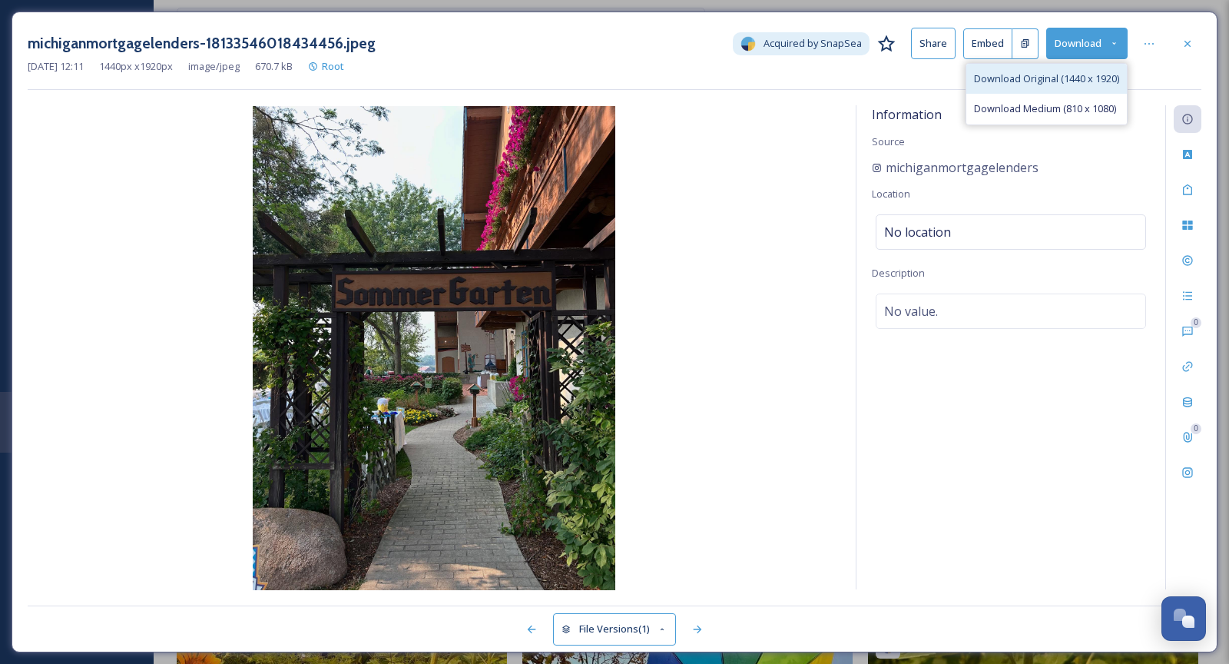
click at [1062, 71] on span "Download Original (1440 x 1920)" at bounding box center [1046, 78] width 145 height 15
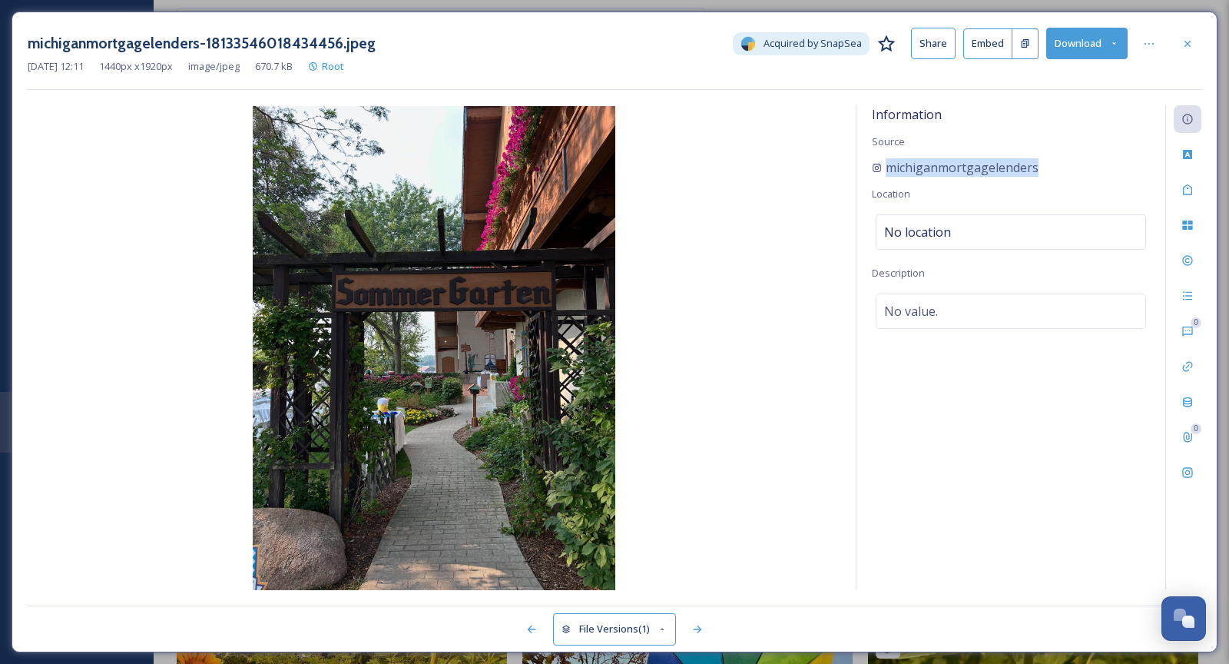
drag, startPoint x: 1066, startPoint y: 147, endPoint x: 1066, endPoint y: 180, distance: 33.0
click at [1066, 181] on div "Information Source michiganmortgagelenders Location No location Description No …" at bounding box center [1011, 347] width 309 height 484
copy div "michiganmortgagelenders"
click at [1188, 44] on icon at bounding box center [1188, 43] width 6 height 6
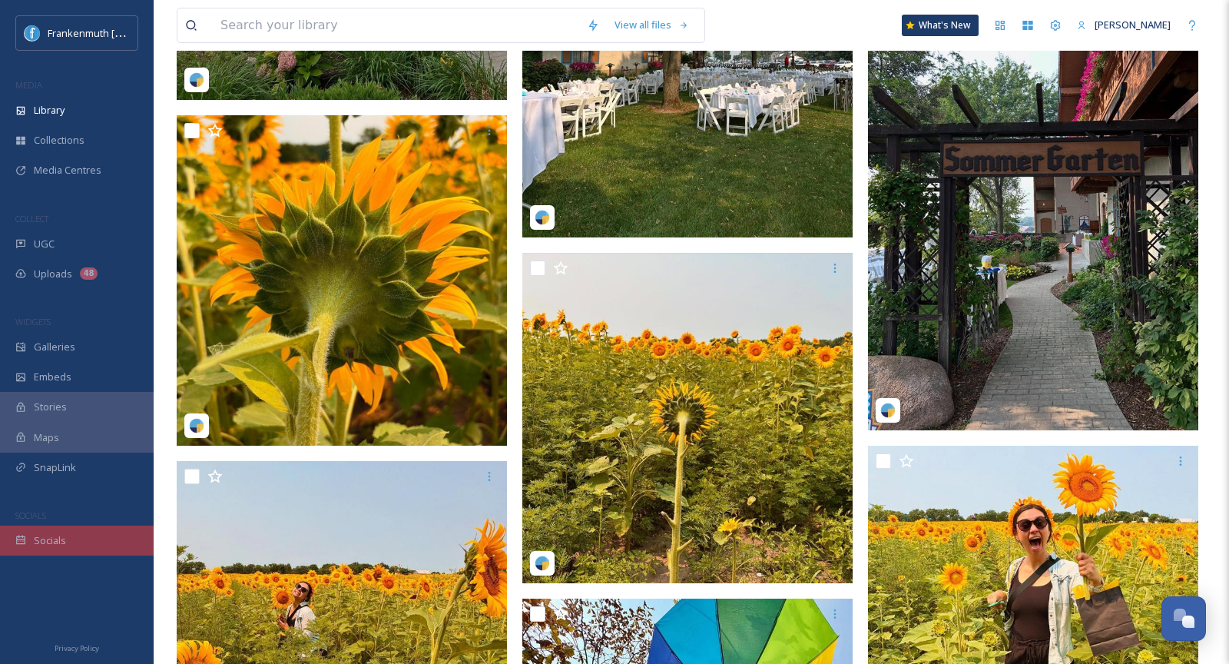
click at [82, 528] on div "Socials" at bounding box center [77, 540] width 154 height 30
